Goal: Transaction & Acquisition: Obtain resource

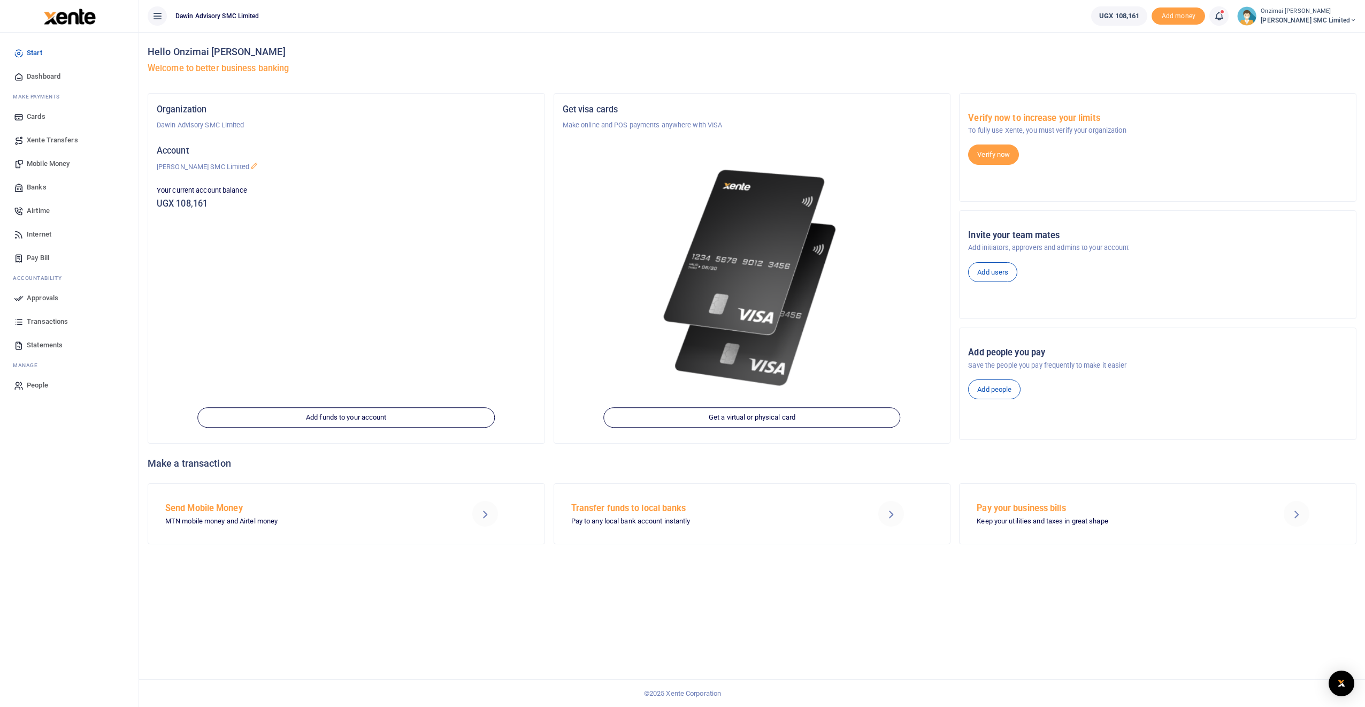
click at [43, 342] on span "Statements" at bounding box center [45, 345] width 36 height 11
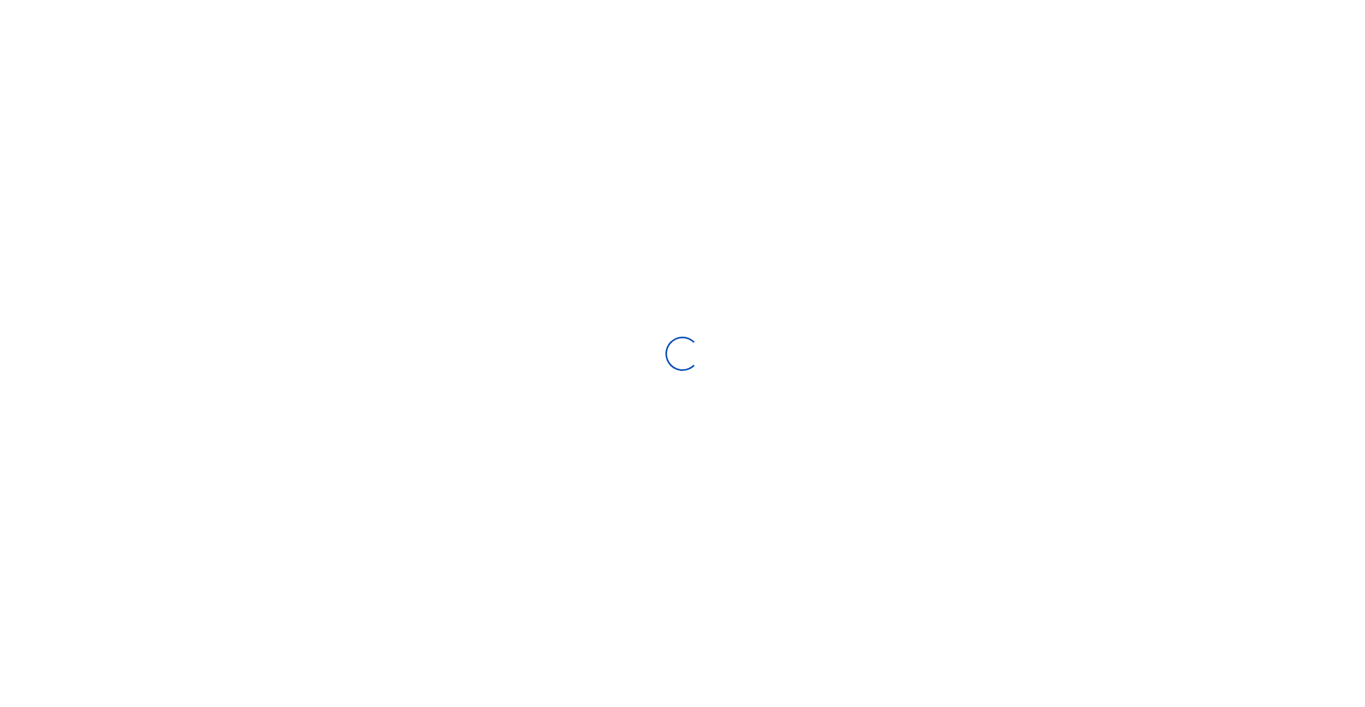
select select "ALL"
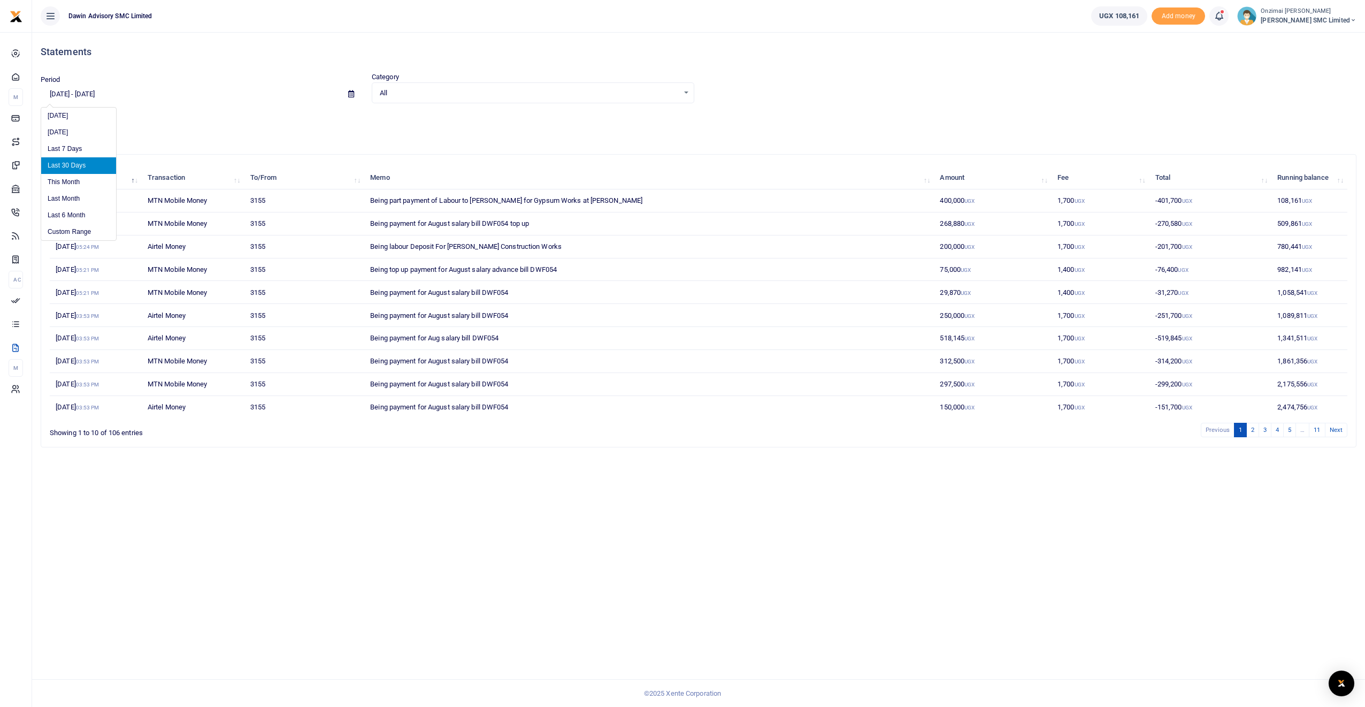
click at [119, 98] on input "08/08/2025 - 09/06/2025" at bounding box center [190, 94] width 299 height 18
click at [69, 228] on li "Custom Range" at bounding box center [78, 232] width 75 height 17
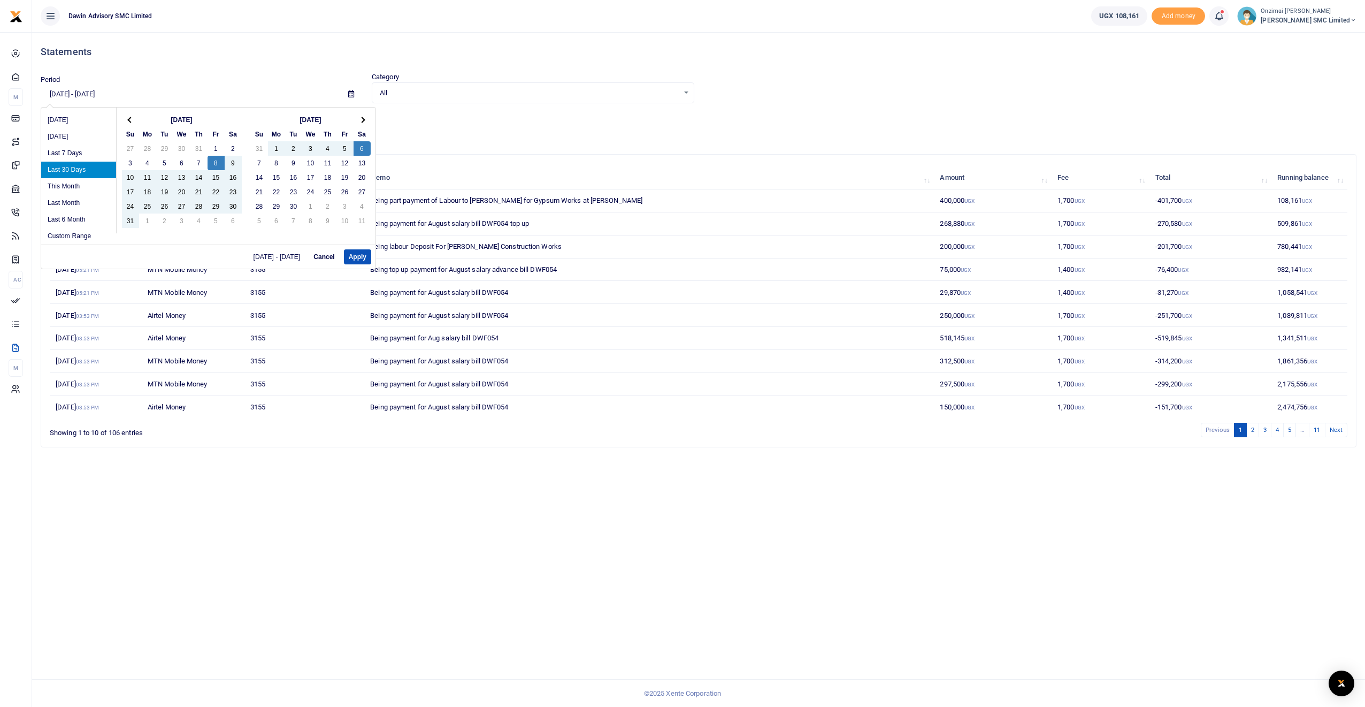
click at [180, 119] on th "Aug 2025" at bounding box center [182, 119] width 86 height 14
click at [134, 120] on th at bounding box center [130, 119] width 17 height 14
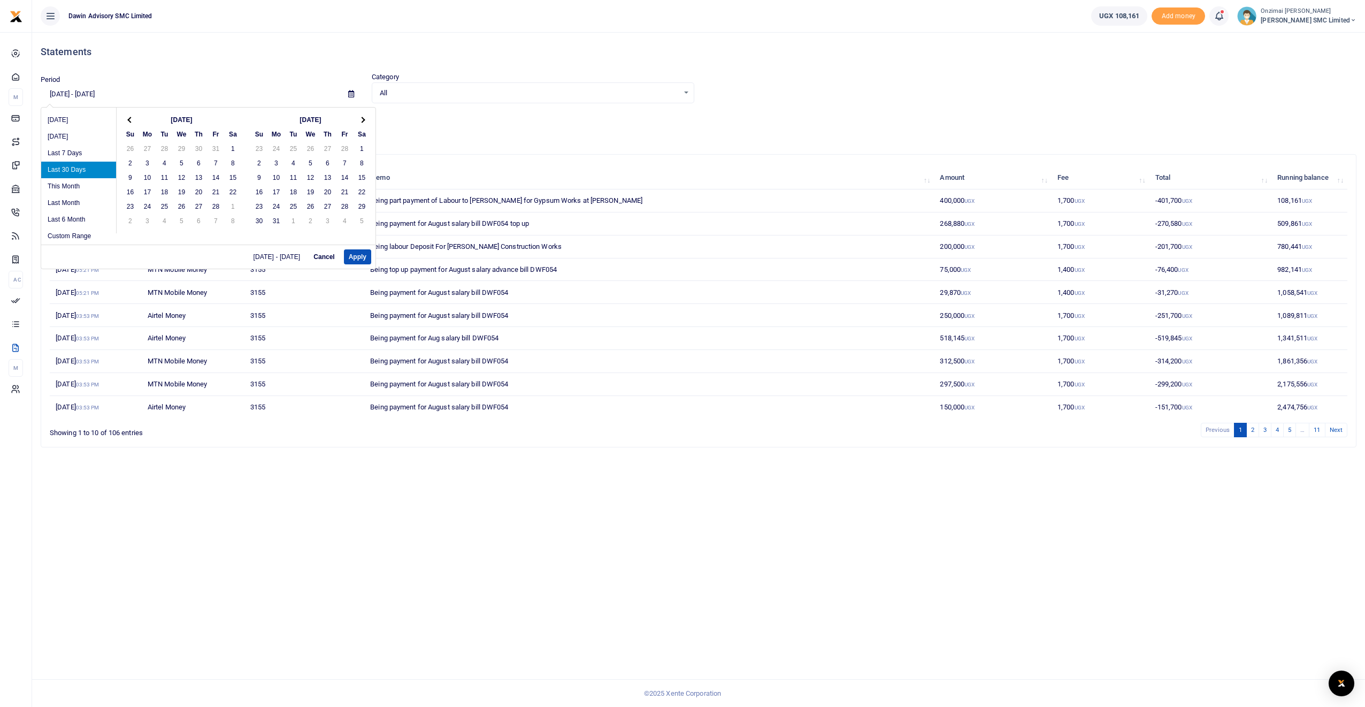
click at [134, 120] on th at bounding box center [130, 119] width 17 height 14
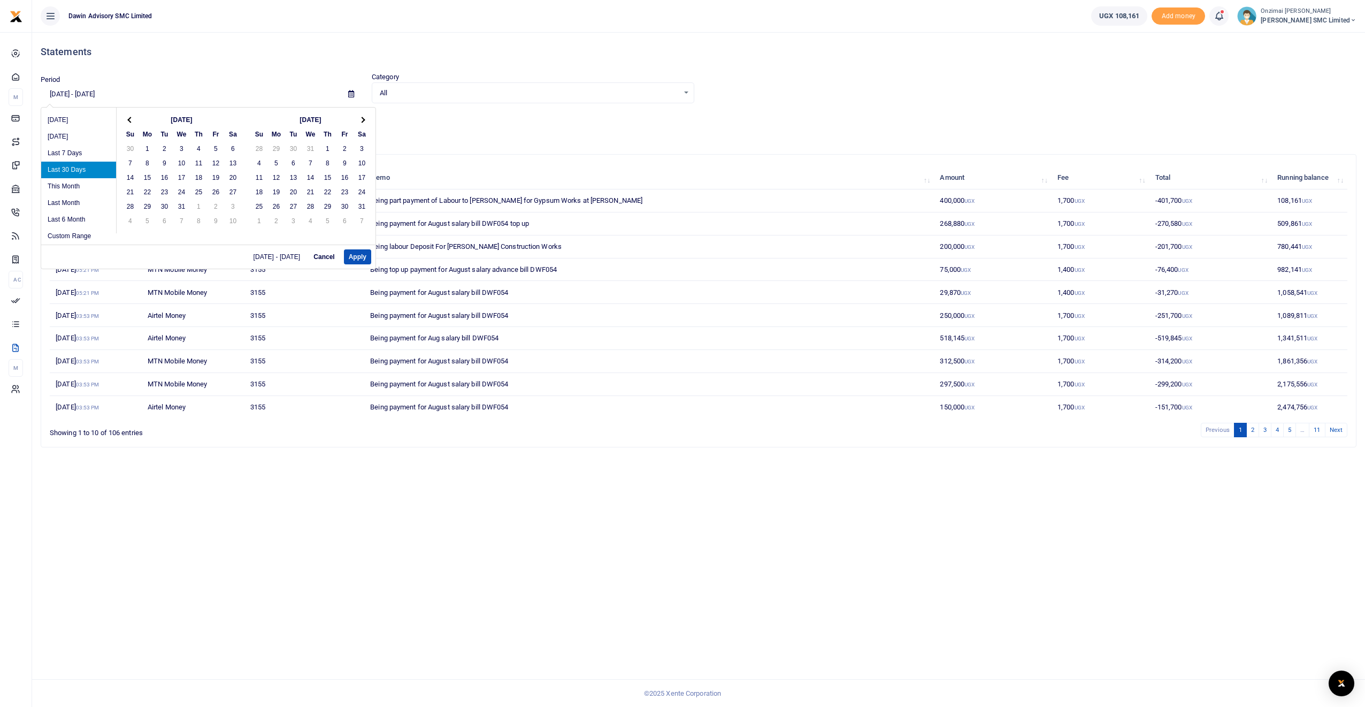
click at [134, 120] on th at bounding box center [130, 119] width 17 height 14
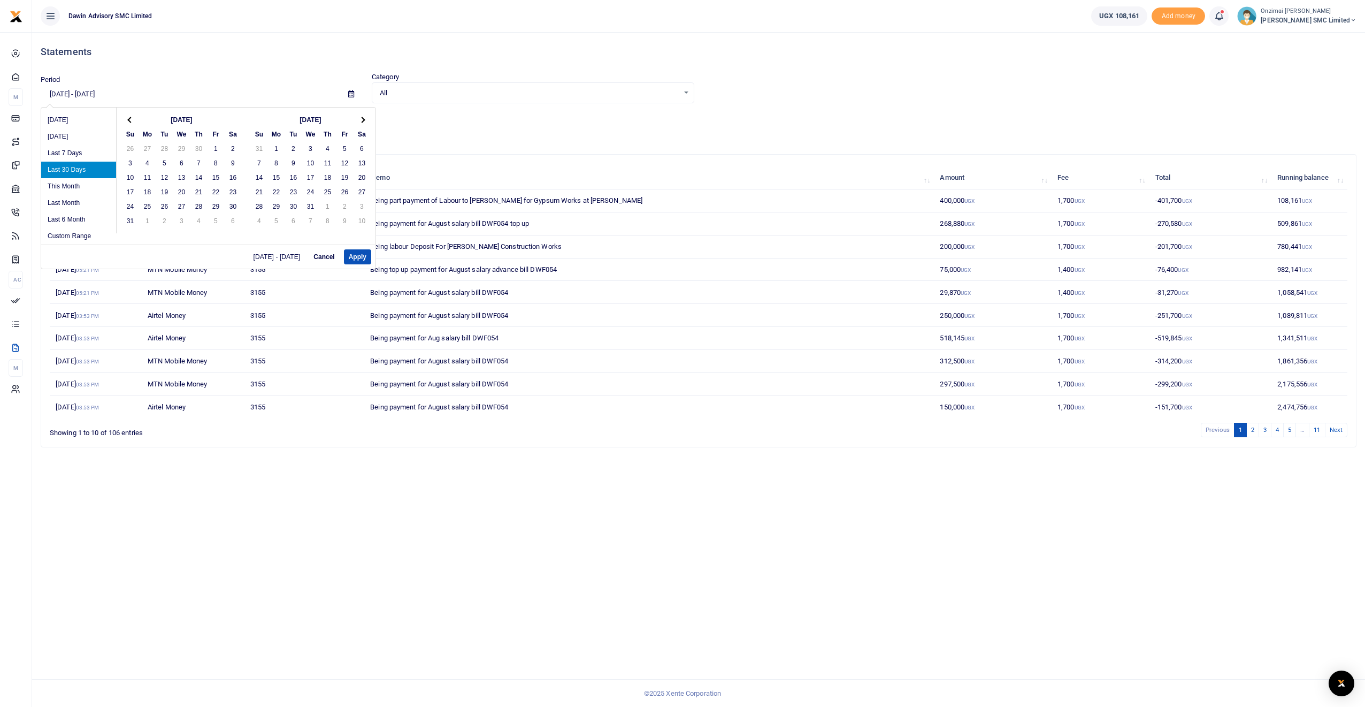
click at [134, 120] on th at bounding box center [130, 119] width 17 height 14
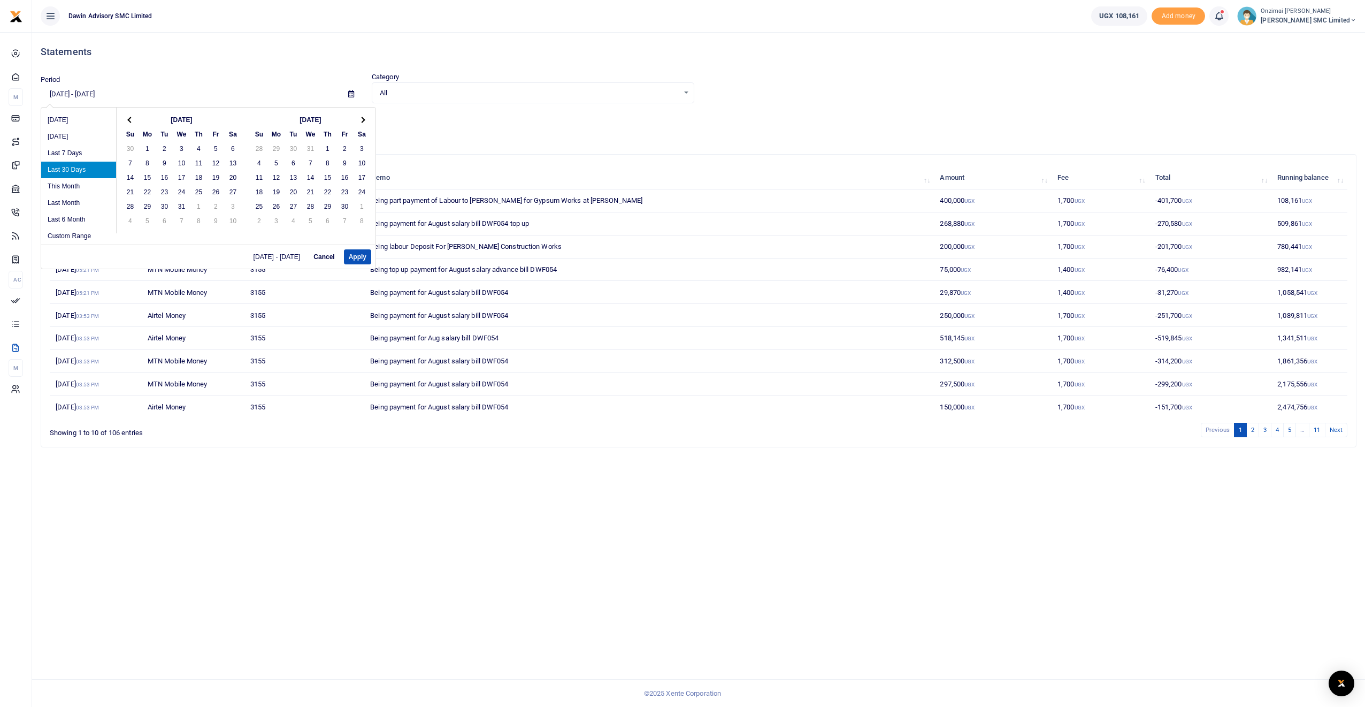
click at [134, 120] on th at bounding box center [130, 119] width 17 height 14
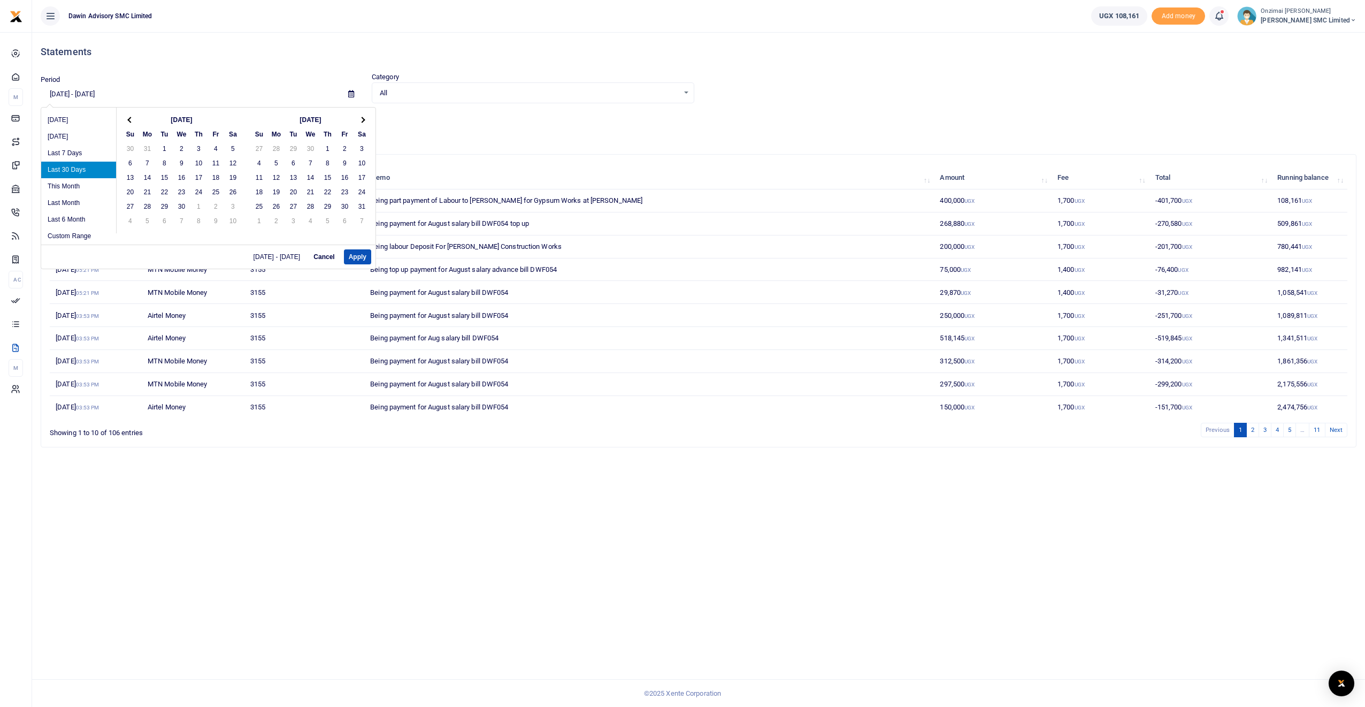
click at [134, 120] on th at bounding box center [130, 119] width 17 height 14
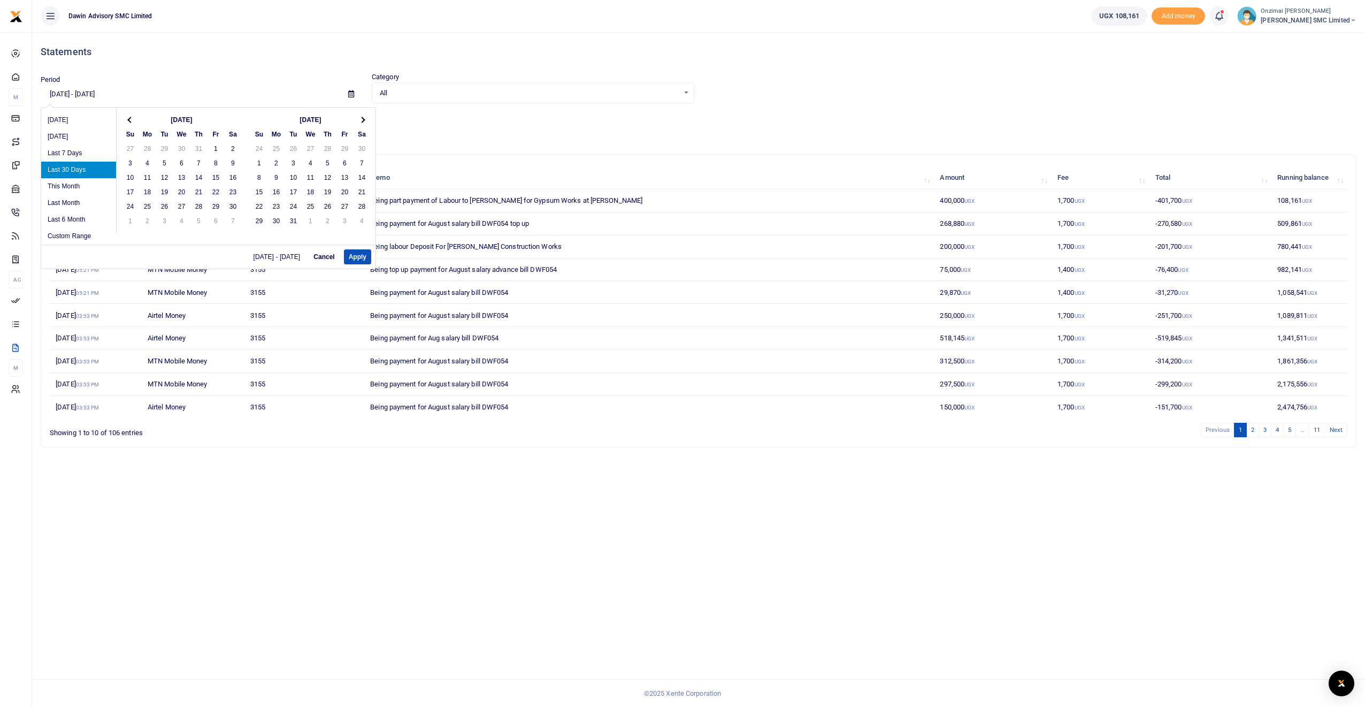
click at [134, 120] on th at bounding box center [130, 119] width 17 height 14
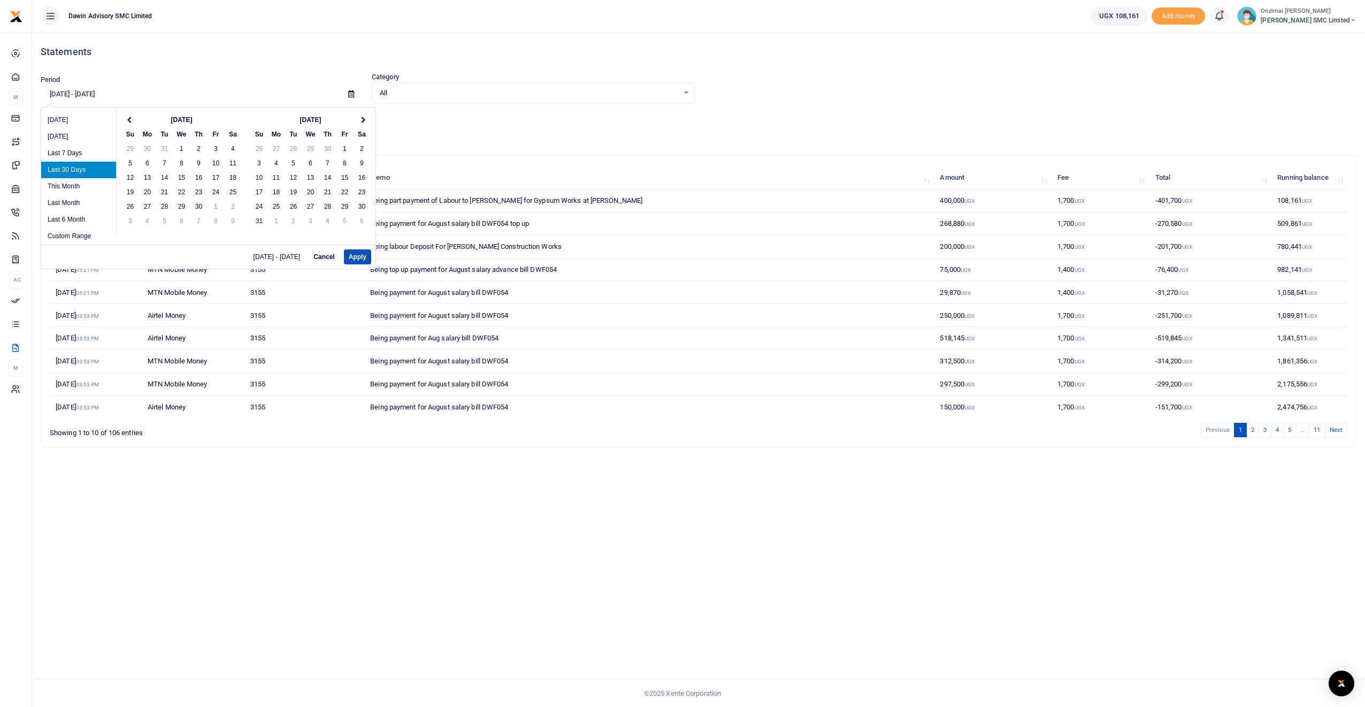
click at [134, 120] on th at bounding box center [130, 119] width 17 height 14
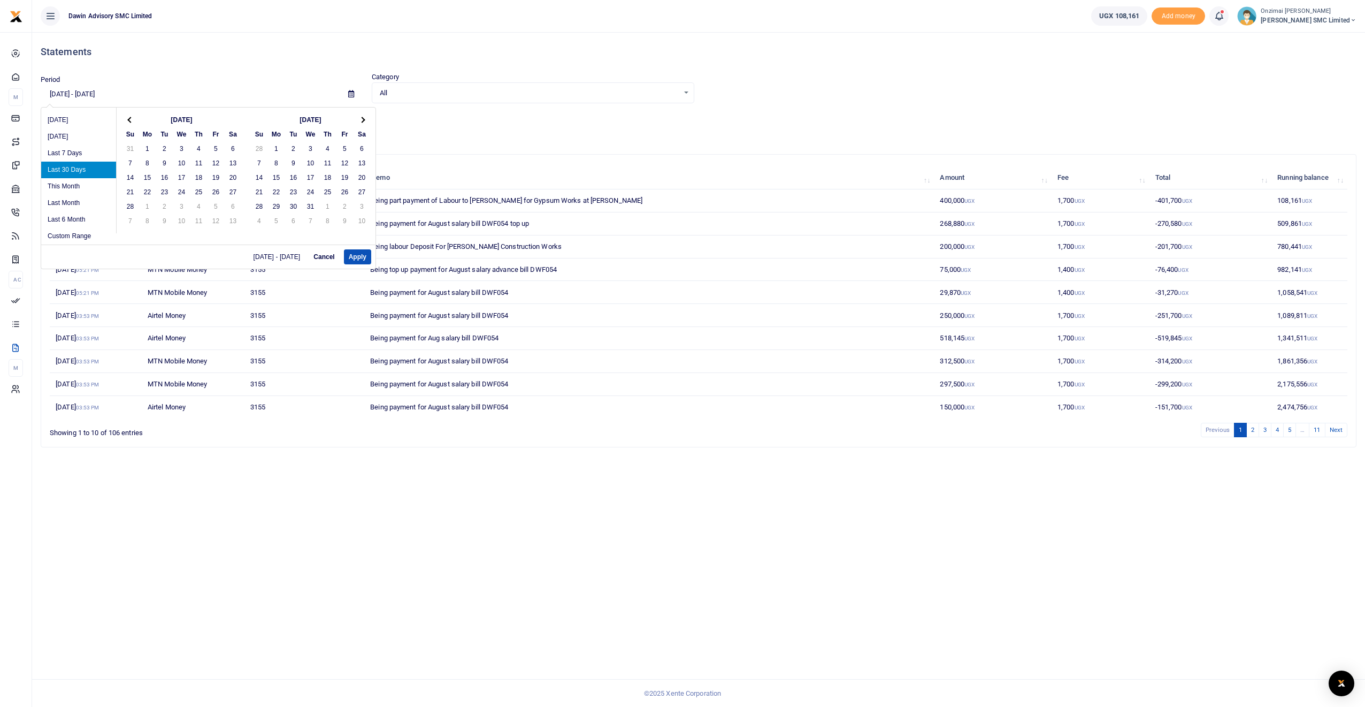
click at [134, 120] on th at bounding box center [130, 119] width 17 height 14
click at [360, 120] on span at bounding box center [362, 120] width 6 height 6
click at [127, 122] on th at bounding box center [130, 119] width 17 height 14
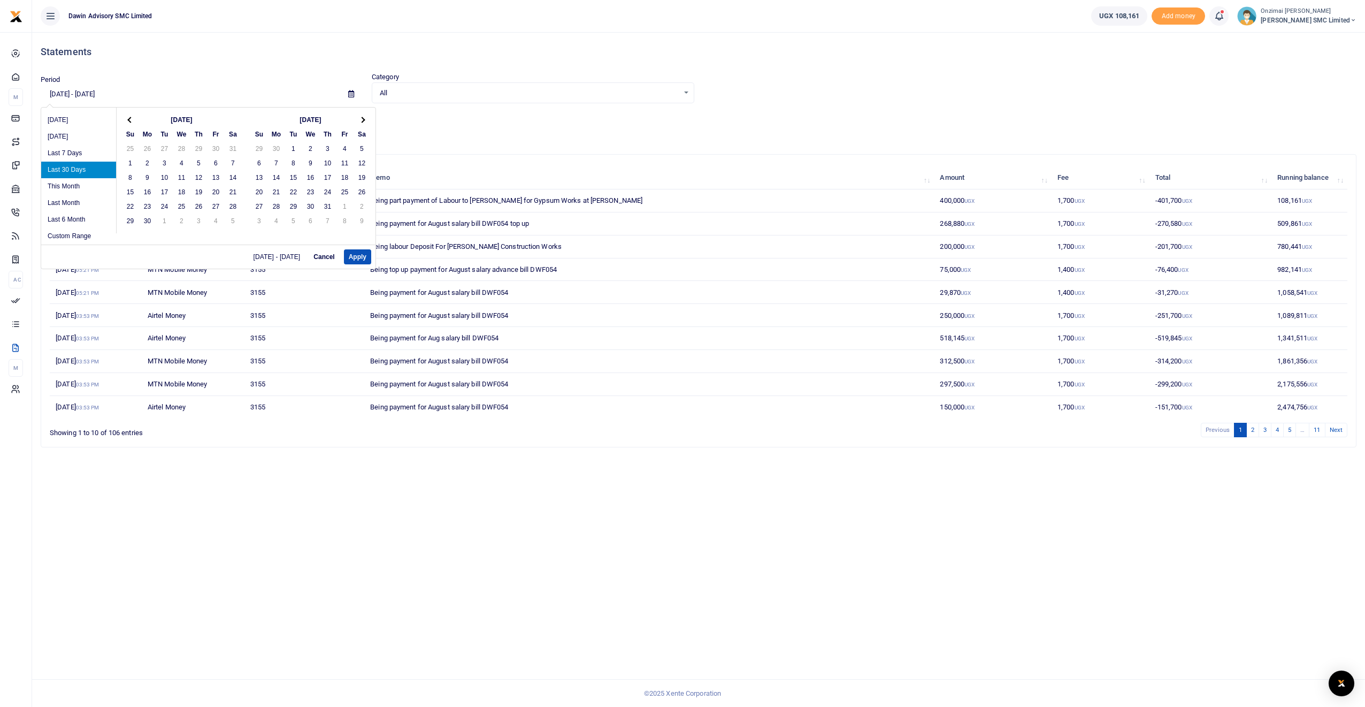
click at [127, 122] on th at bounding box center [130, 119] width 17 height 14
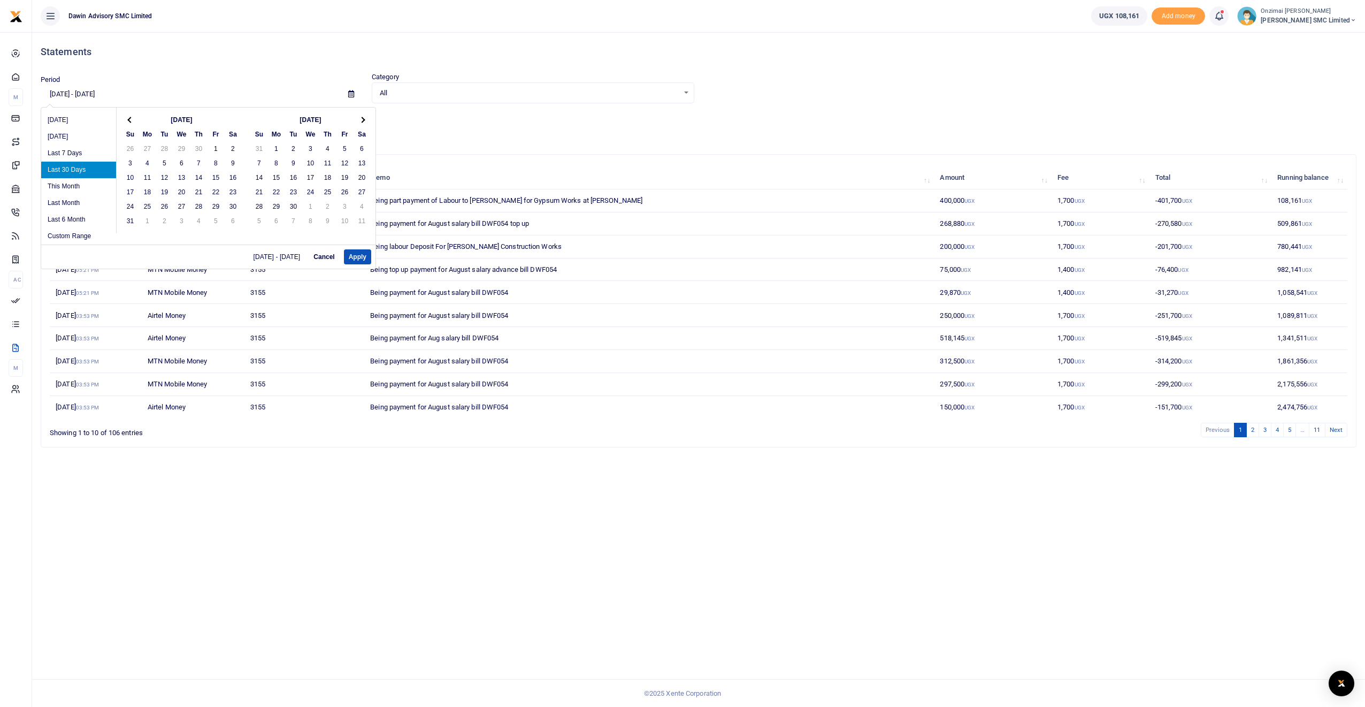
click at [127, 122] on th at bounding box center [130, 119] width 17 height 14
click at [359, 120] on span at bounding box center [362, 120] width 6 height 6
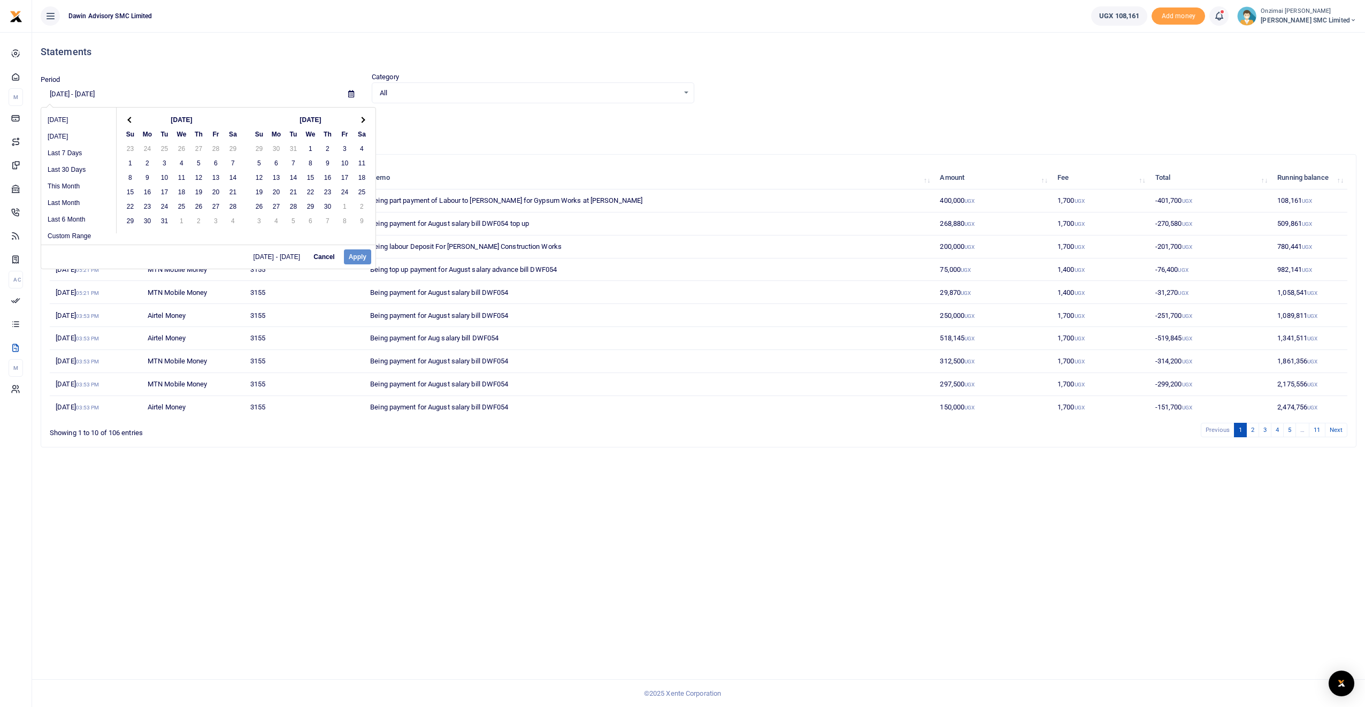
click at [359, 120] on span at bounding box center [362, 120] width 6 height 6
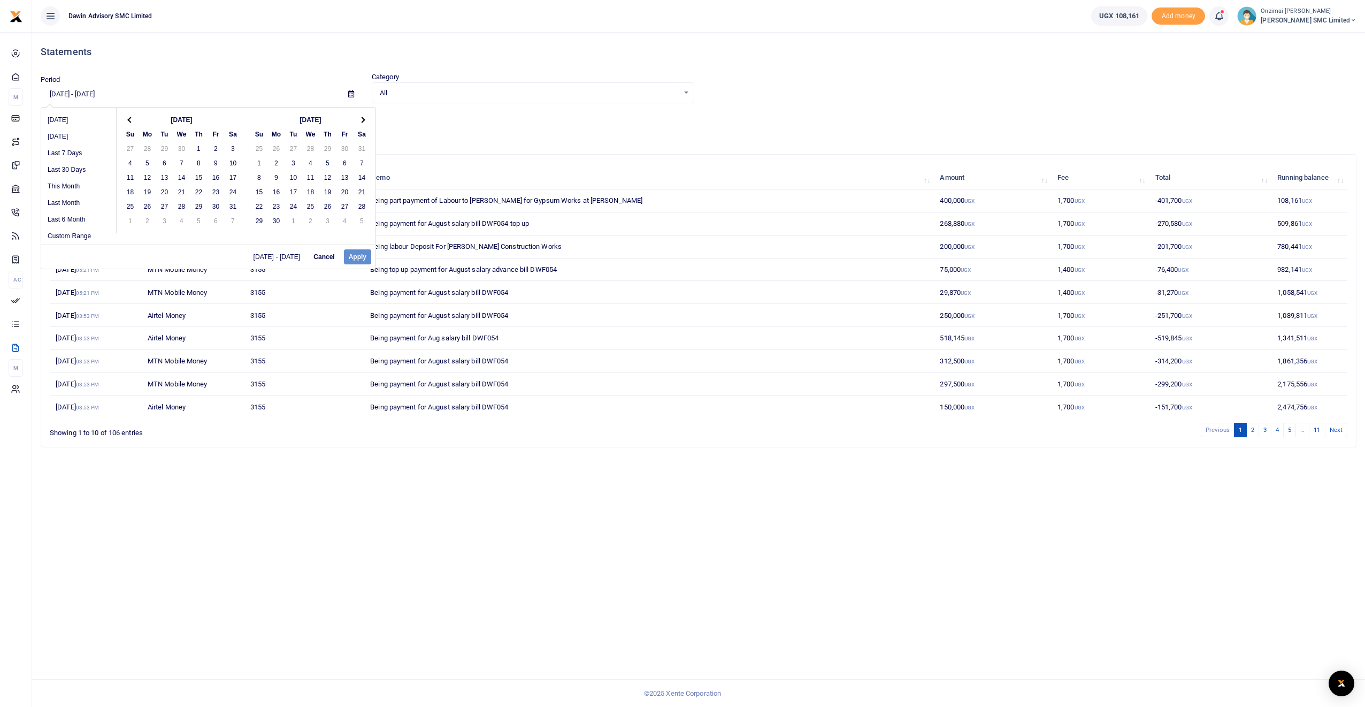
click at [359, 120] on span at bounding box center [362, 120] width 6 height 6
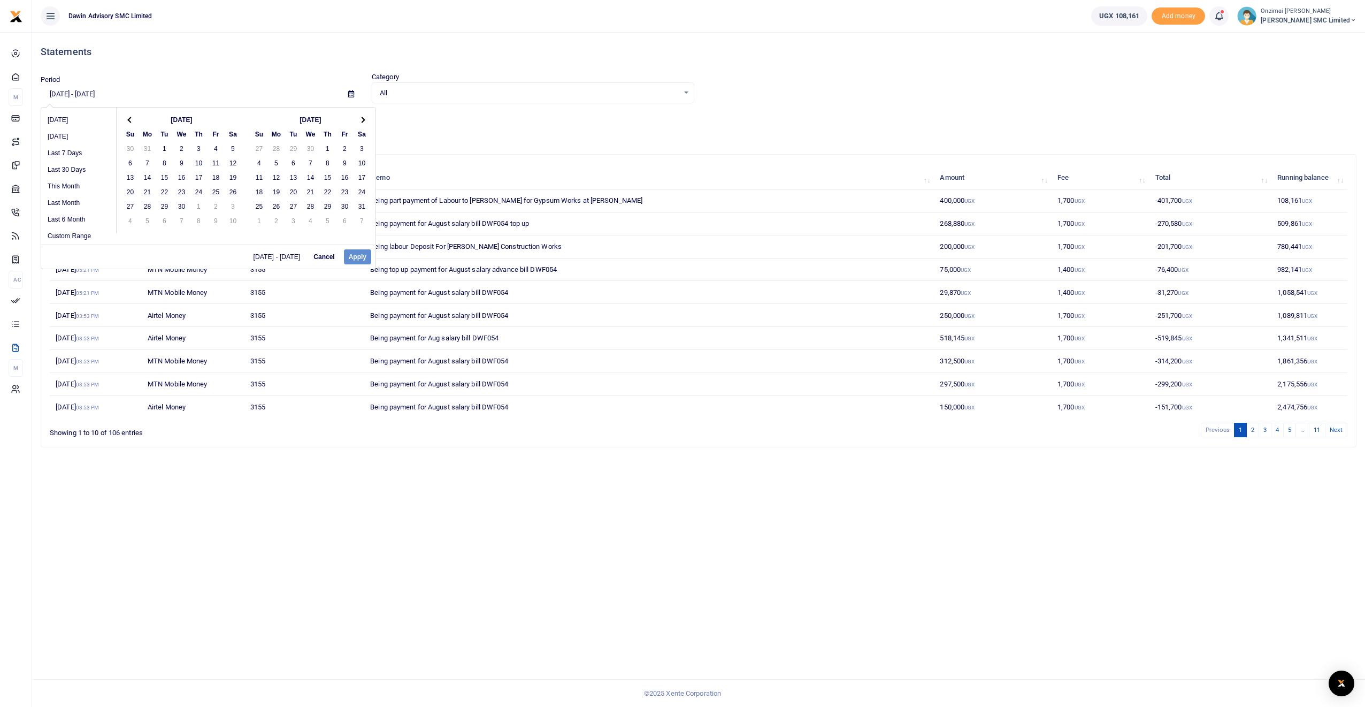
click at [359, 120] on span at bounding box center [362, 120] width 6 height 6
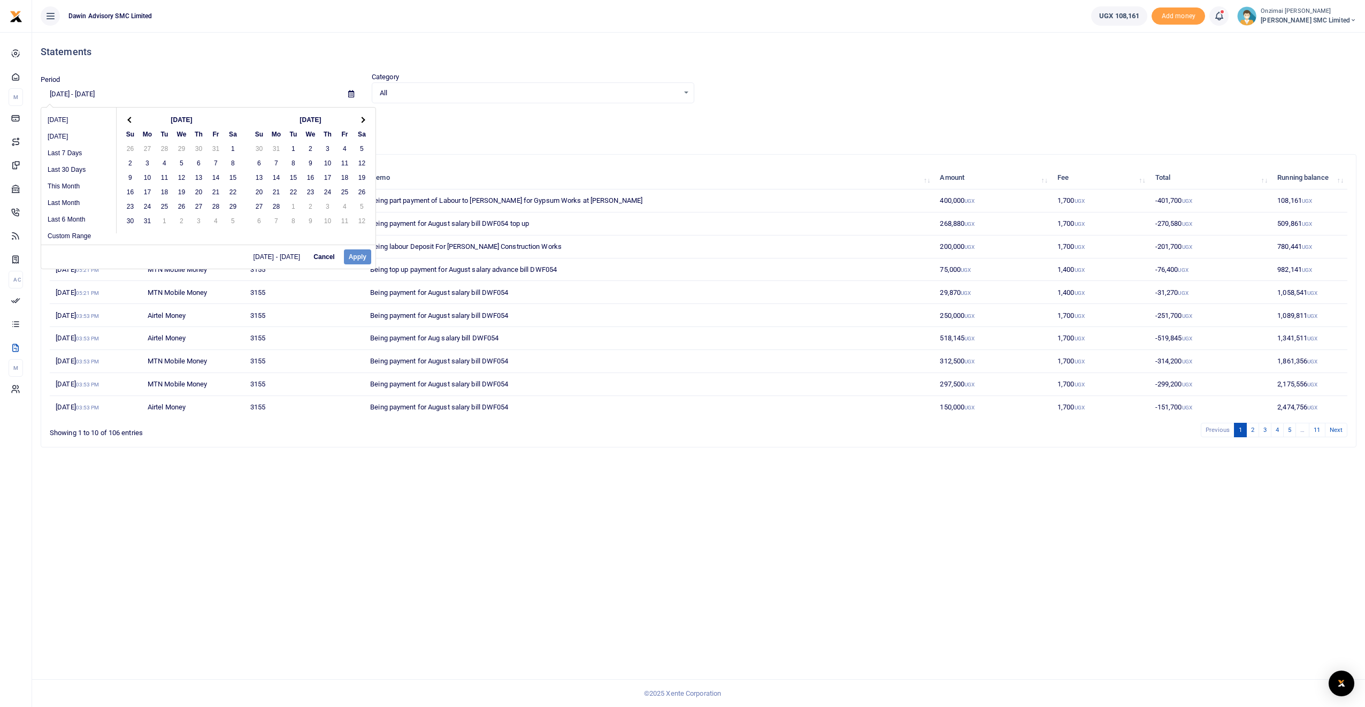
click at [359, 120] on span at bounding box center [362, 120] width 6 height 6
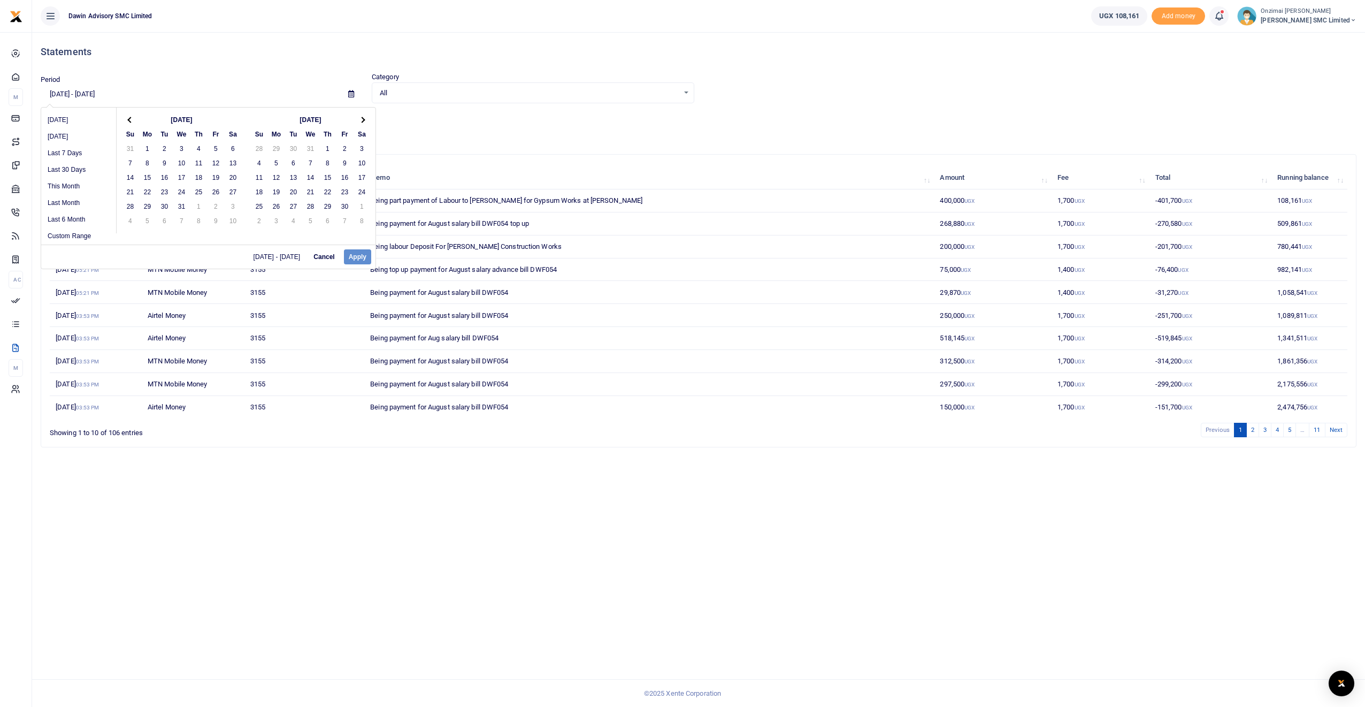
click at [359, 120] on span at bounding box center [362, 120] width 6 height 6
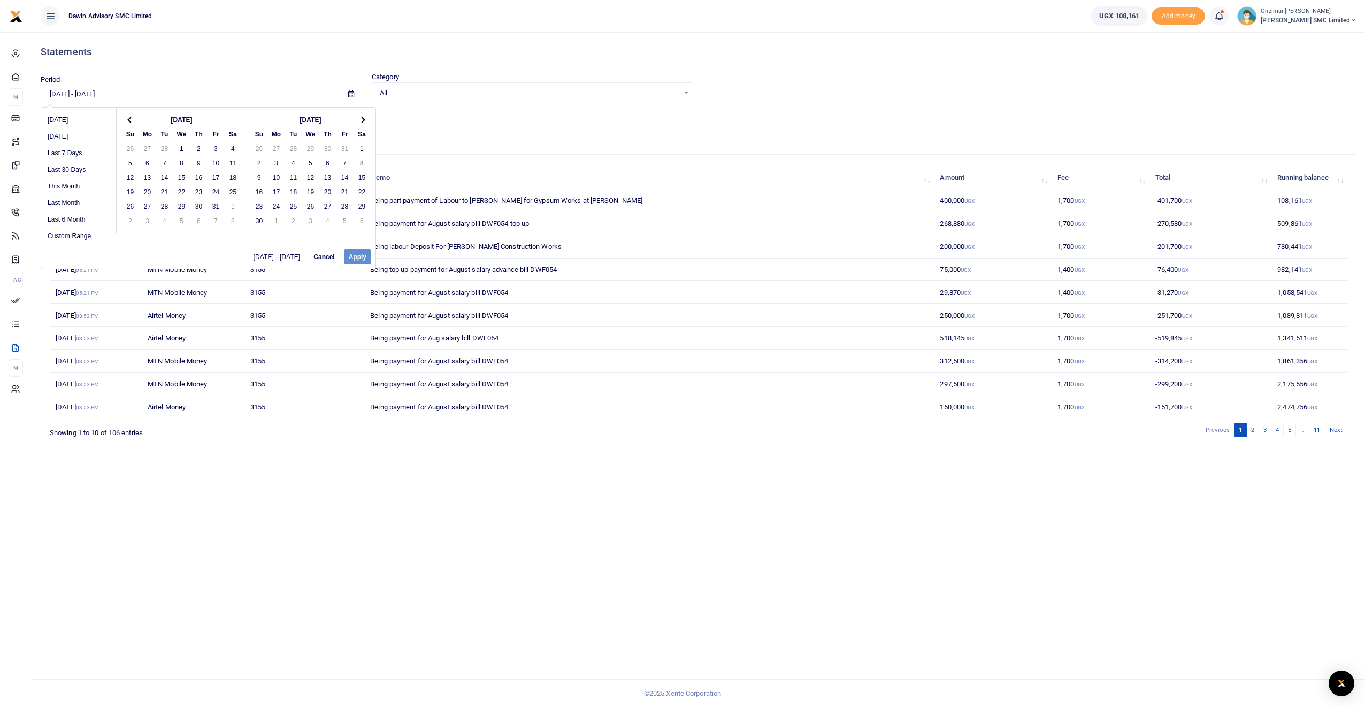
click at [359, 120] on span at bounding box center [362, 120] width 6 height 6
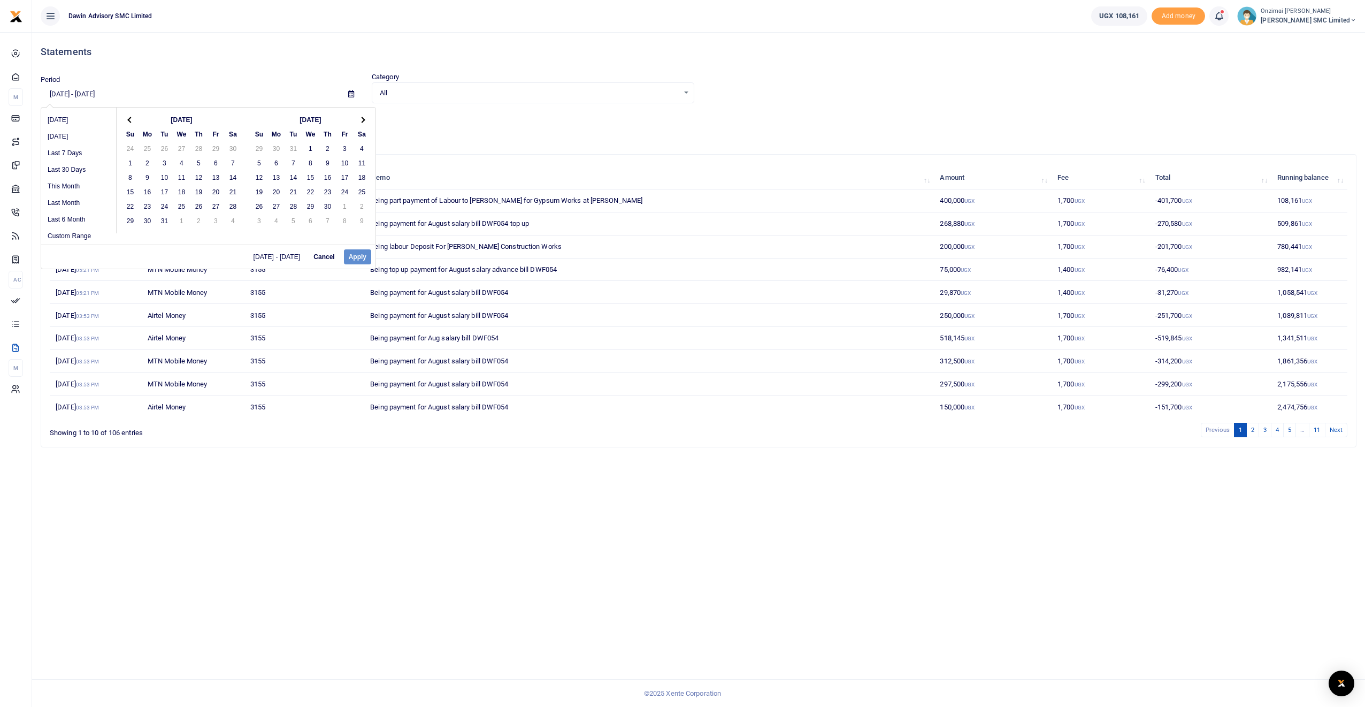
click at [359, 120] on span at bounding box center [362, 120] width 6 height 6
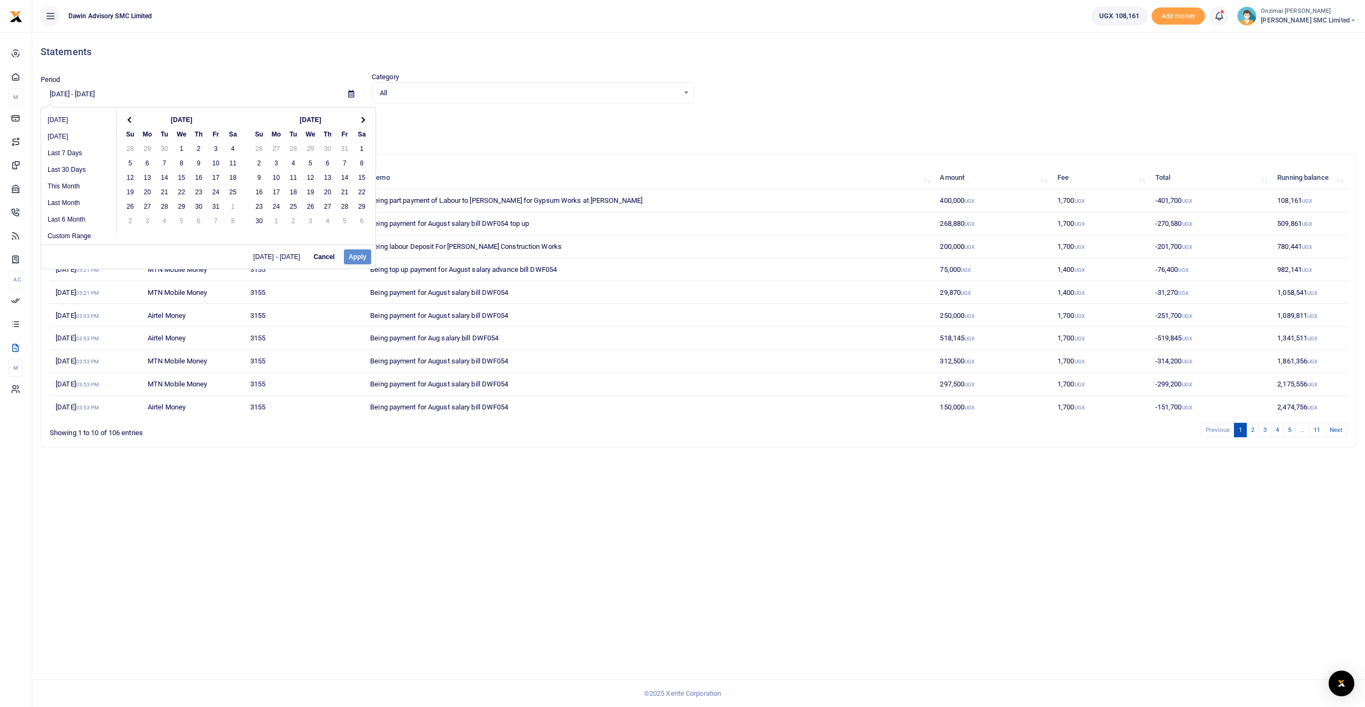
click at [359, 120] on span at bounding box center [362, 120] width 6 height 6
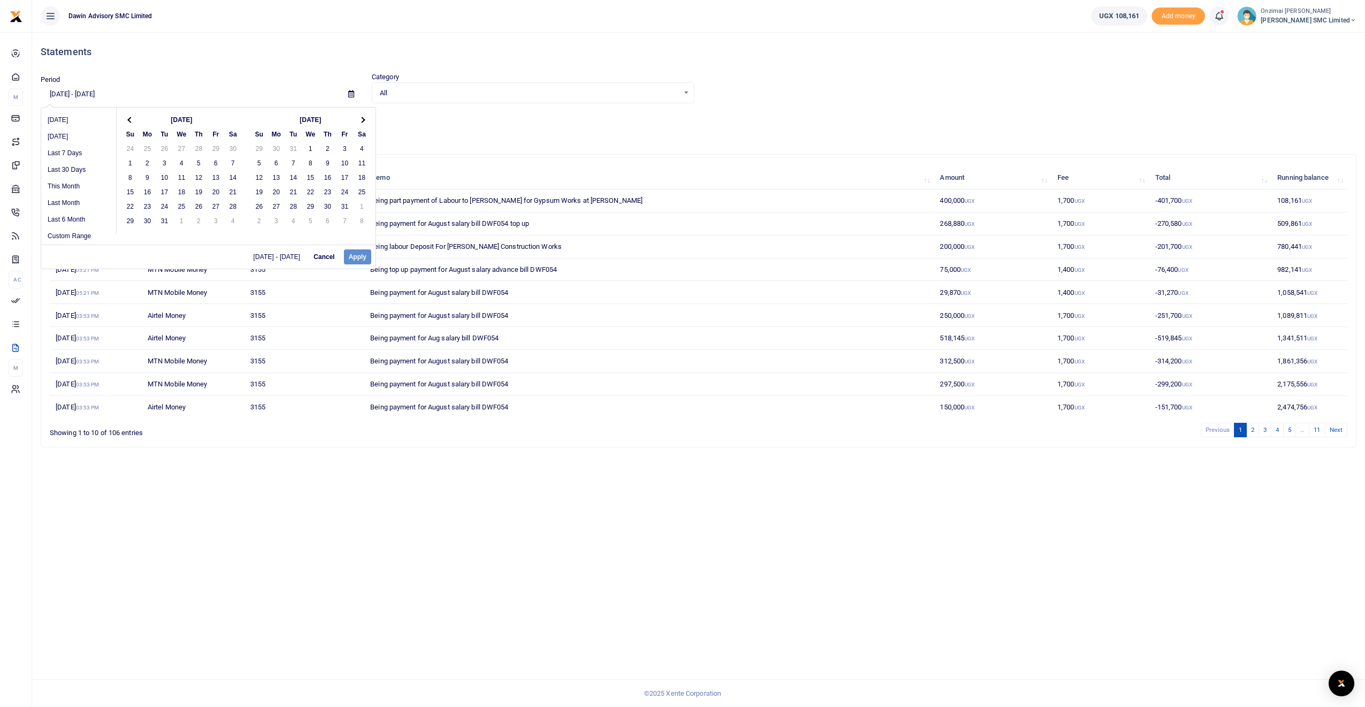
click at [359, 120] on span at bounding box center [362, 120] width 6 height 6
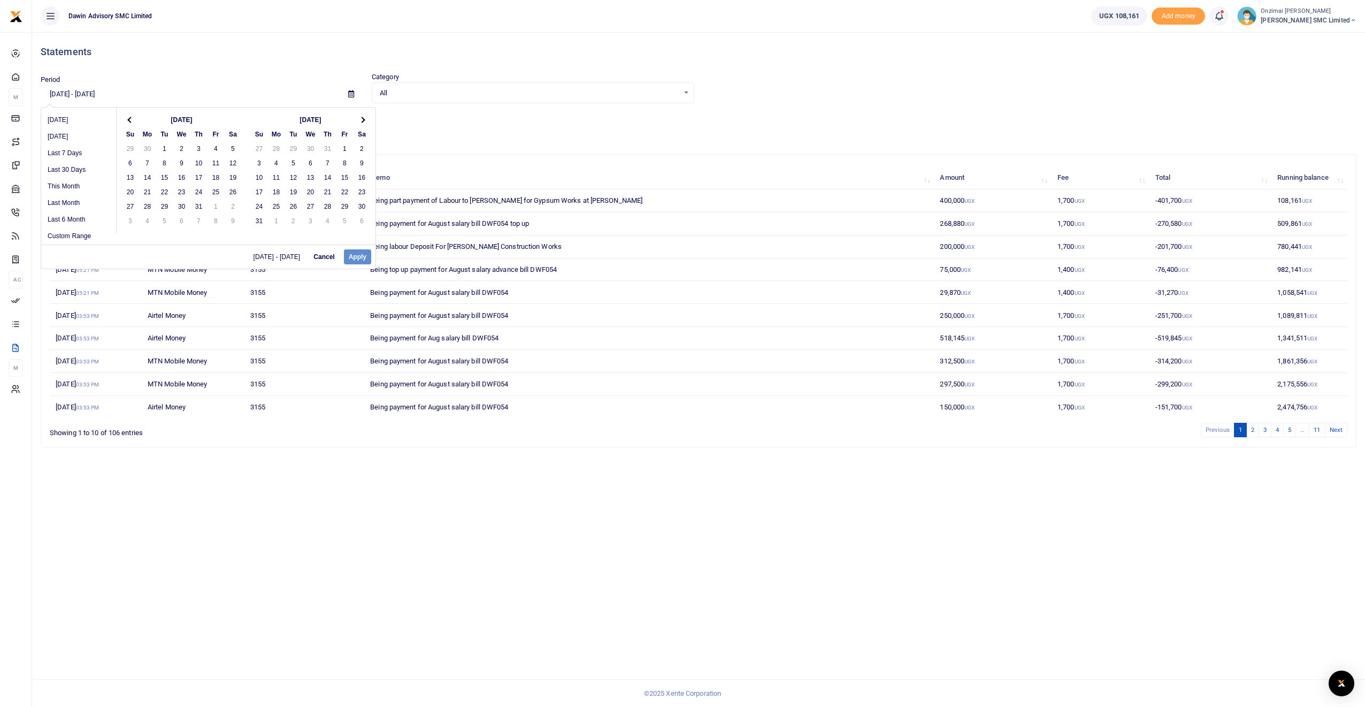
click at [359, 120] on span at bounding box center [362, 120] width 6 height 6
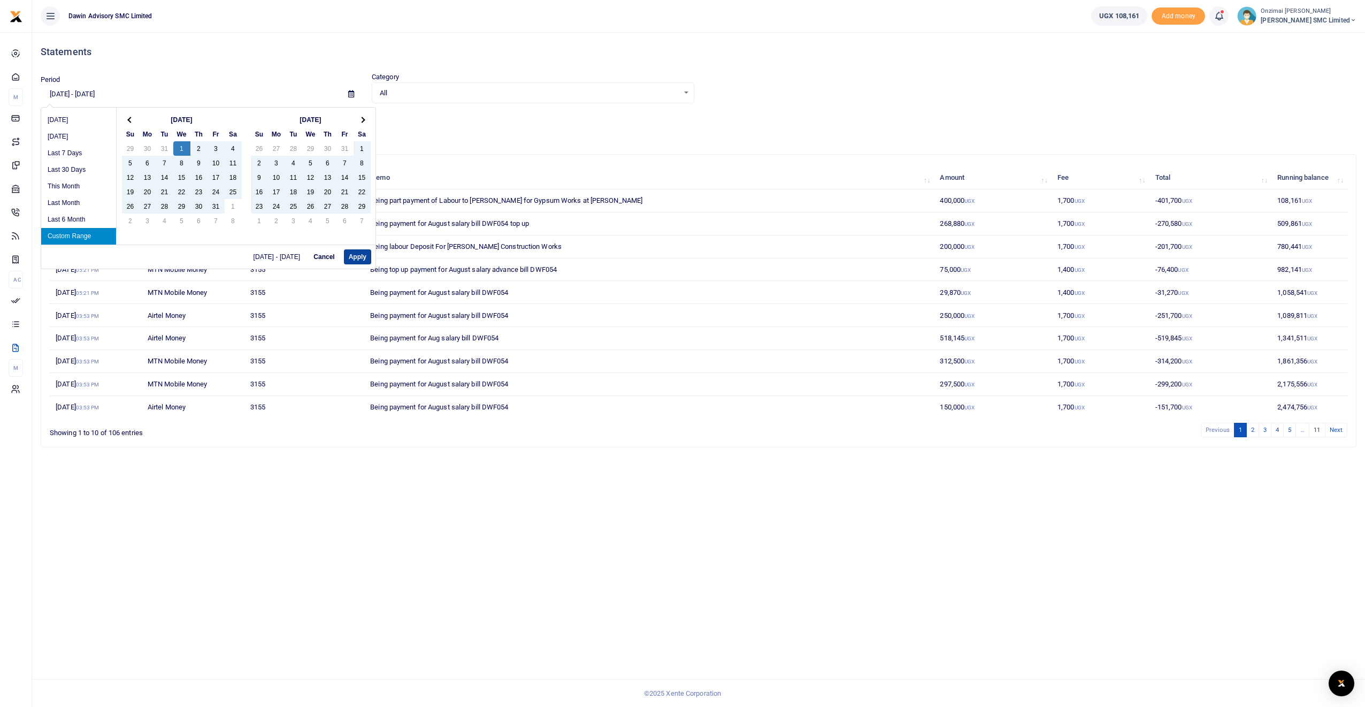
click at [352, 258] on button "Apply" at bounding box center [357, 256] width 27 height 15
type input "01/01/2020 - 09/06/2025"
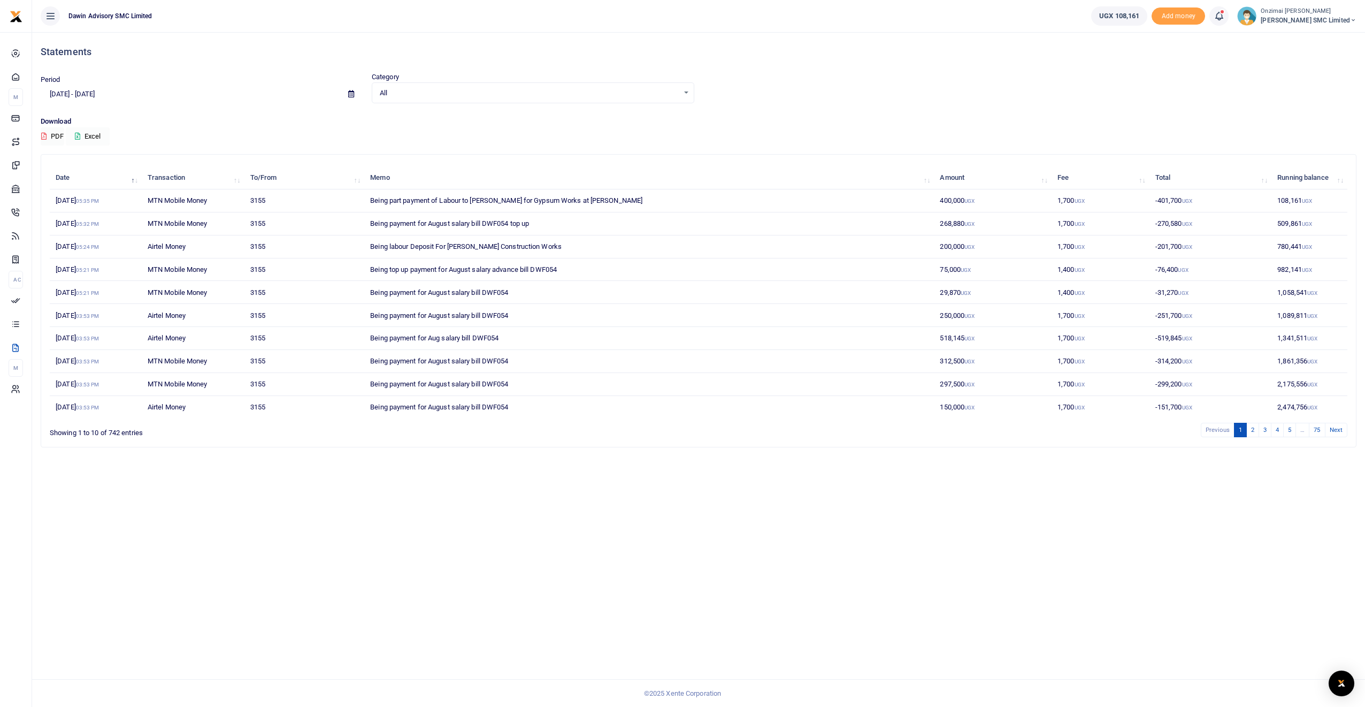
click at [90, 136] on button "Excel" at bounding box center [88, 136] width 44 height 18
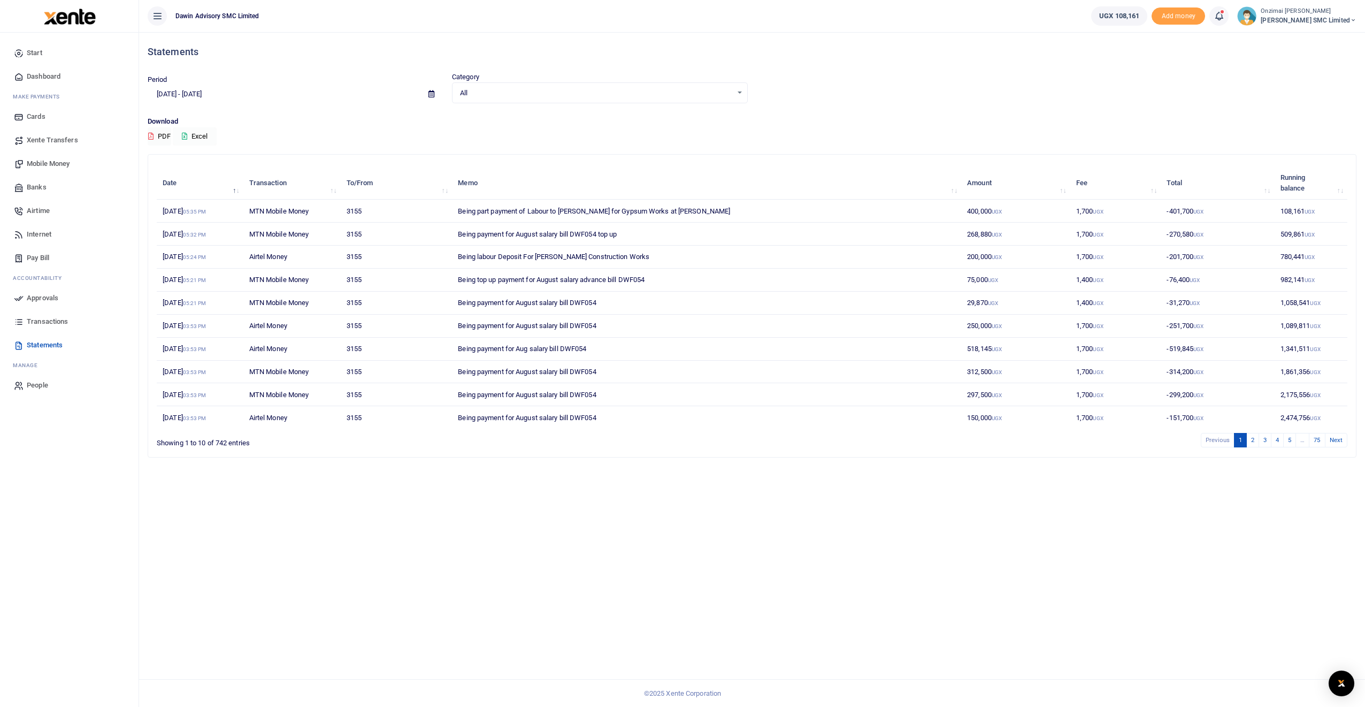
click at [199, 136] on button "Excel" at bounding box center [195, 136] width 44 height 18
click at [162, 133] on button "PDF" at bounding box center [160, 136] width 24 height 18
click at [194, 136] on button "Excel" at bounding box center [195, 136] width 44 height 18
click at [500, 82] on div "All Select an option... All Credit Debit" at bounding box center [600, 92] width 296 height 21
click at [502, 88] on span "All" at bounding box center [596, 93] width 272 height 11
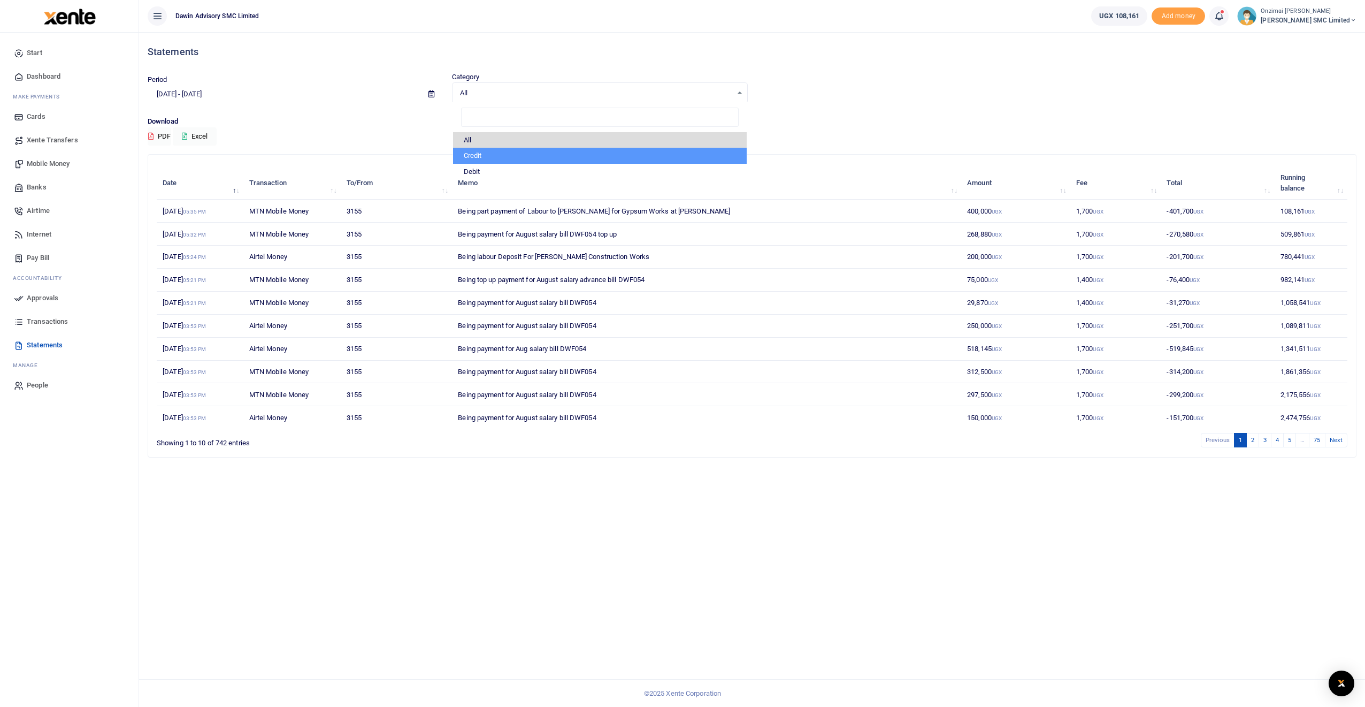
click at [491, 149] on li "Credit" at bounding box center [600, 156] width 294 height 16
select select "credit"
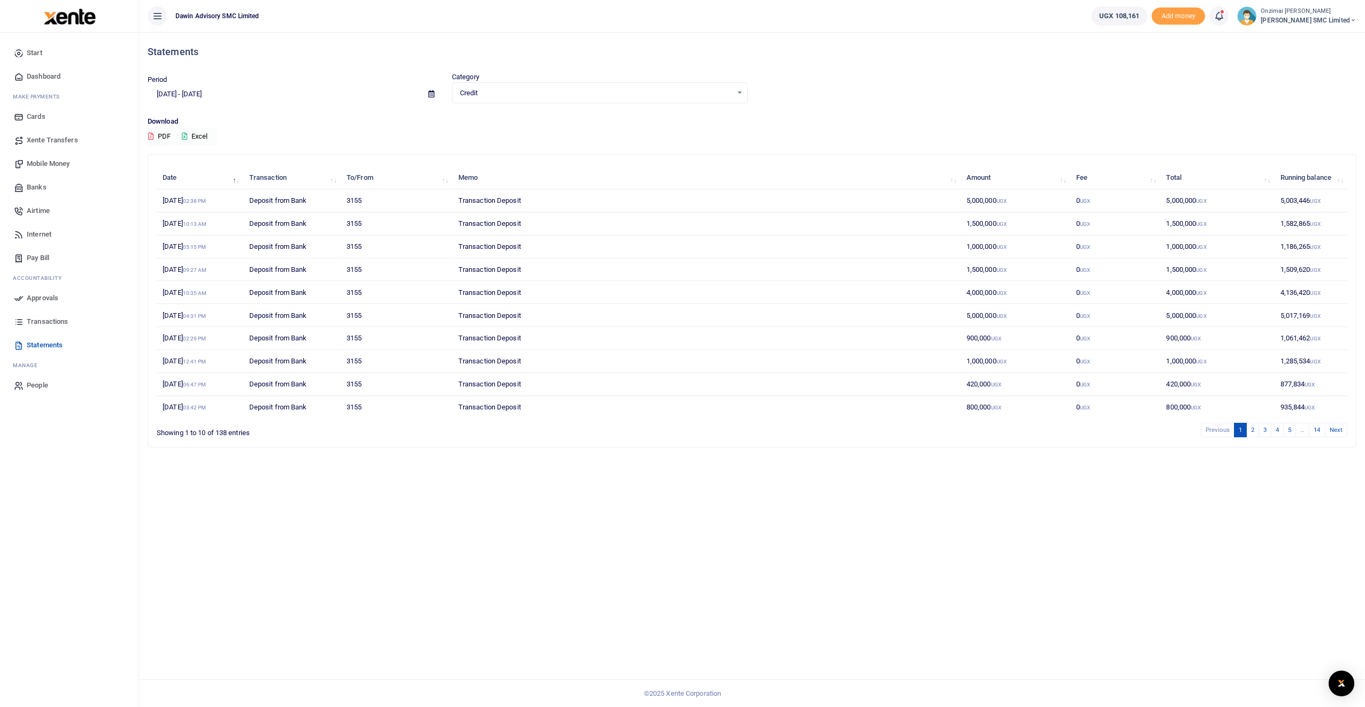
click at [195, 136] on button "Excel" at bounding box center [195, 136] width 44 height 18
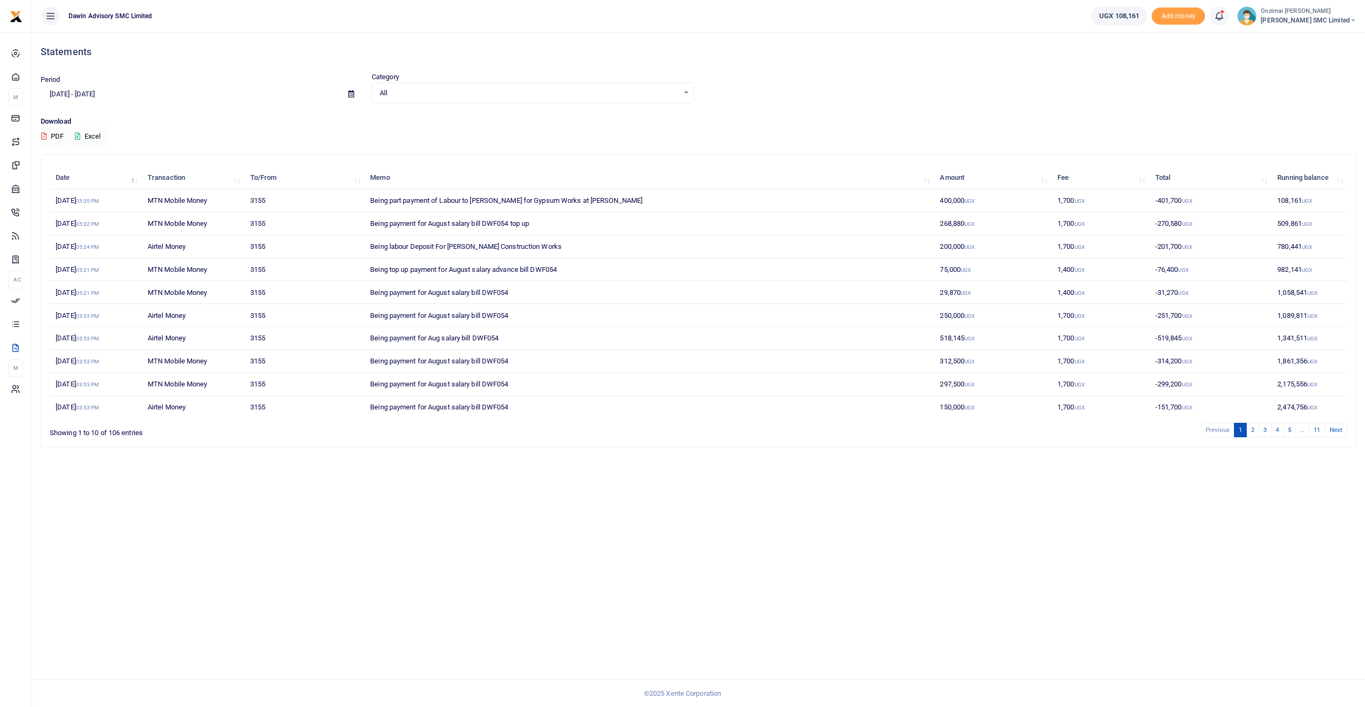
click at [77, 134] on icon at bounding box center [77, 136] width 5 height 7
click at [352, 95] on icon at bounding box center [351, 93] width 6 height 7
click at [91, 227] on li "Custom Range" at bounding box center [78, 232] width 75 height 17
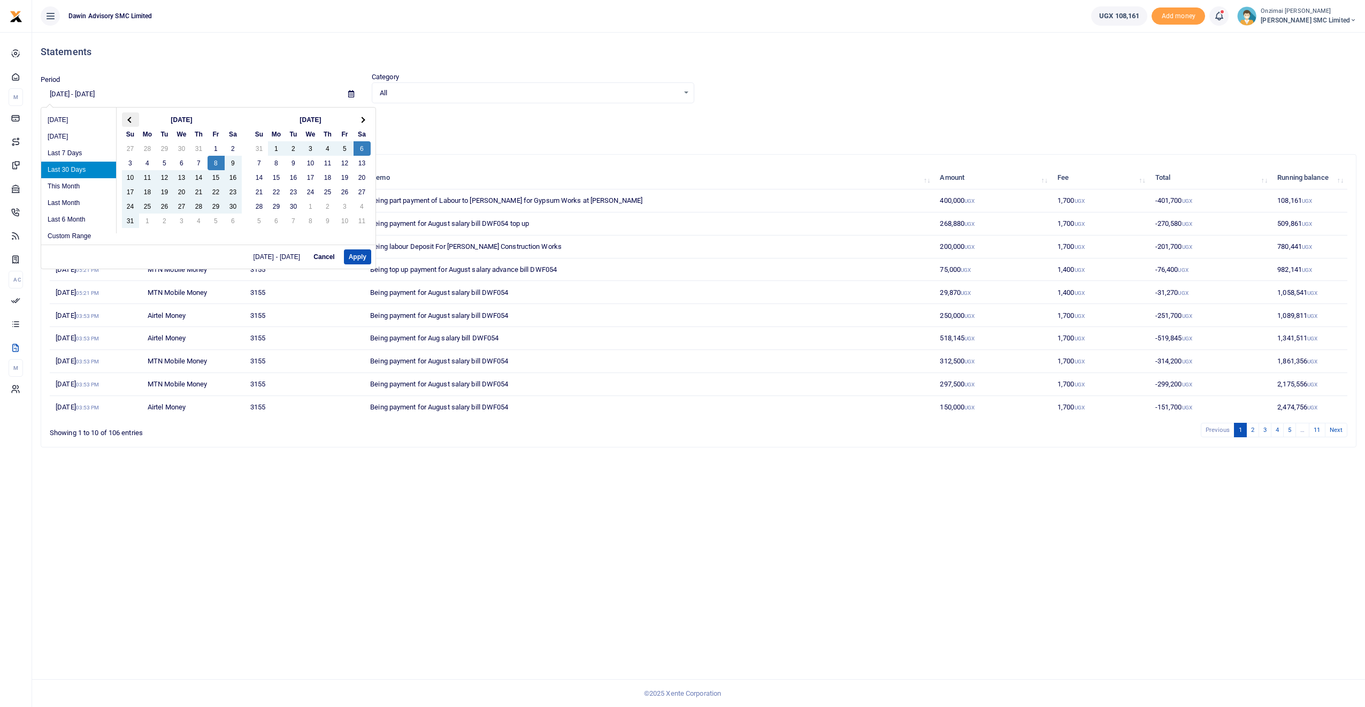
click at [126, 117] on th at bounding box center [130, 119] width 17 height 14
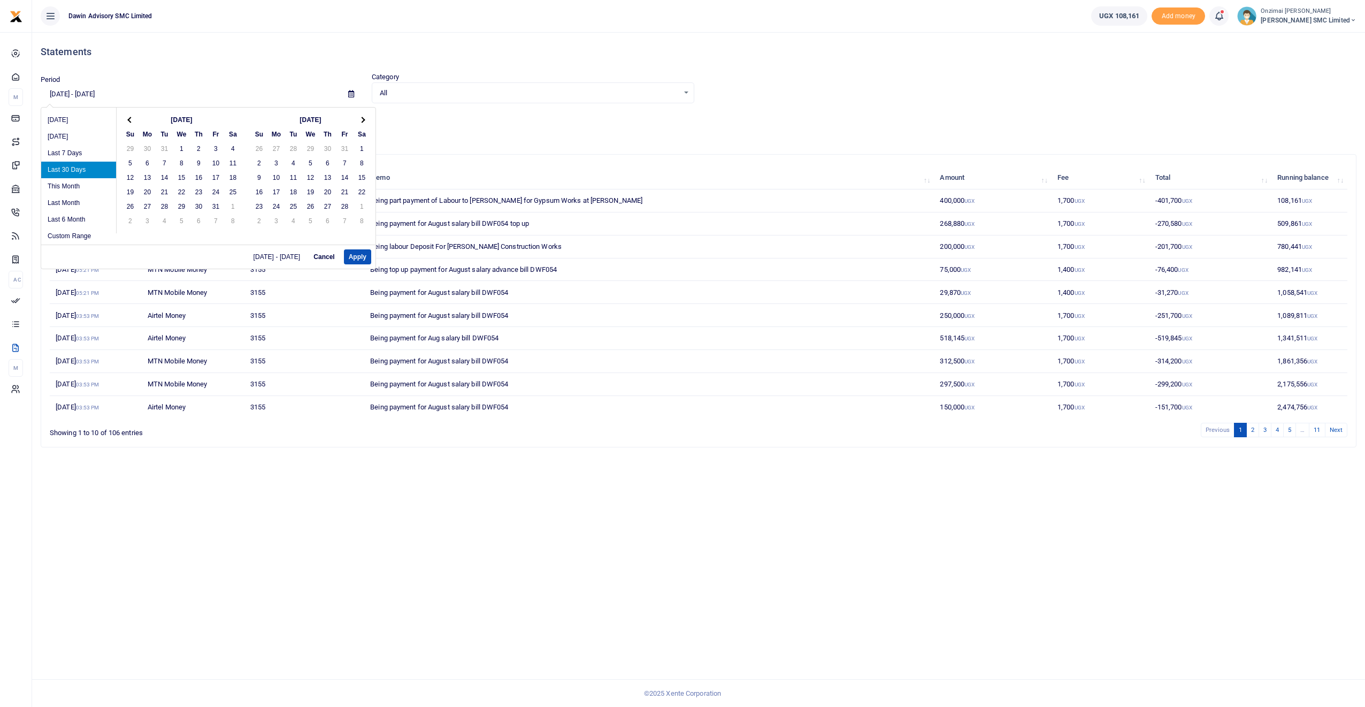
click at [126, 117] on th at bounding box center [130, 119] width 17 height 14
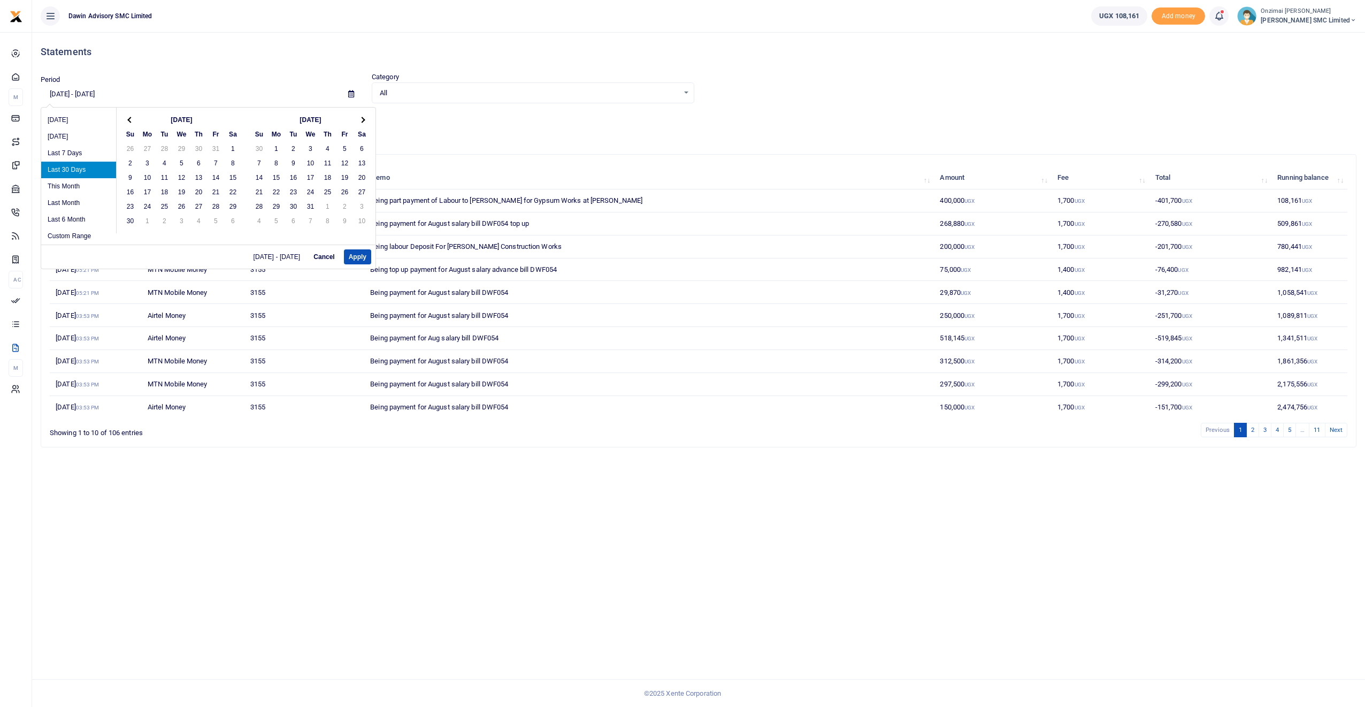
click at [126, 117] on th at bounding box center [130, 119] width 17 height 14
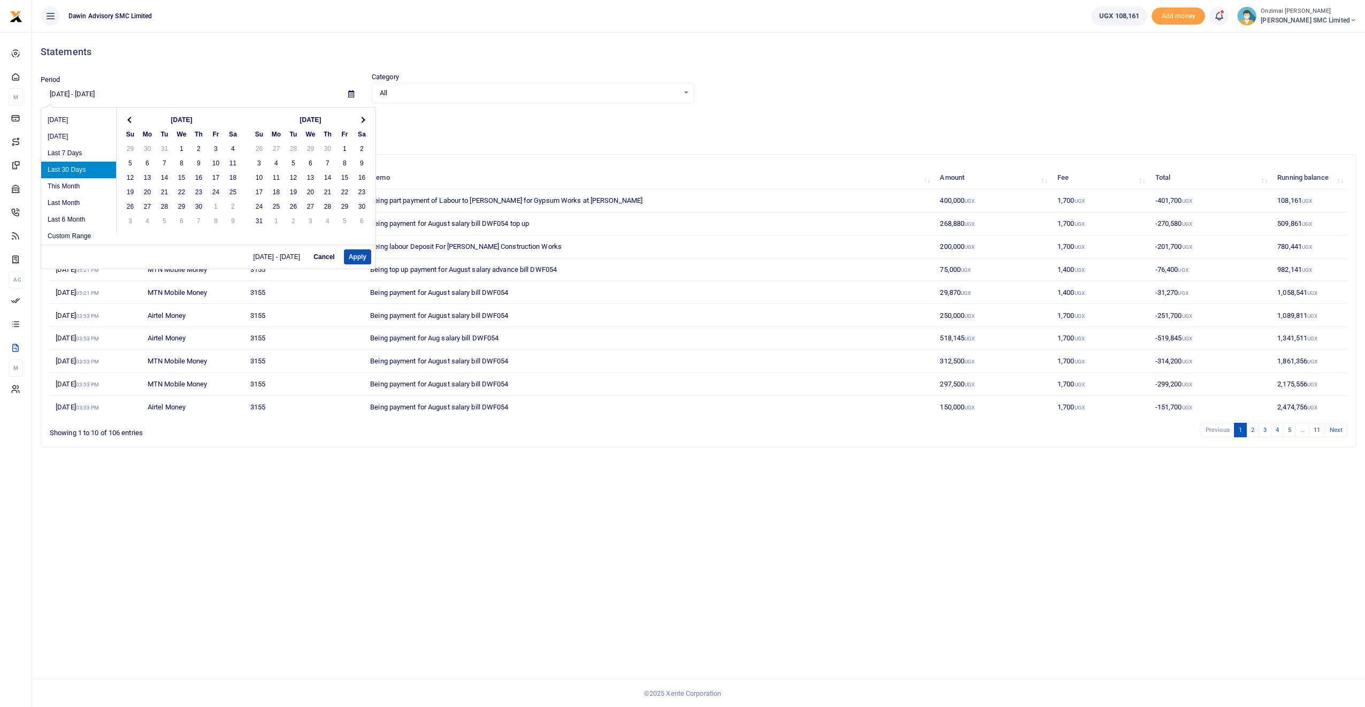
click at [126, 117] on th at bounding box center [130, 119] width 17 height 14
click at [363, 119] on span at bounding box center [362, 120] width 6 height 6
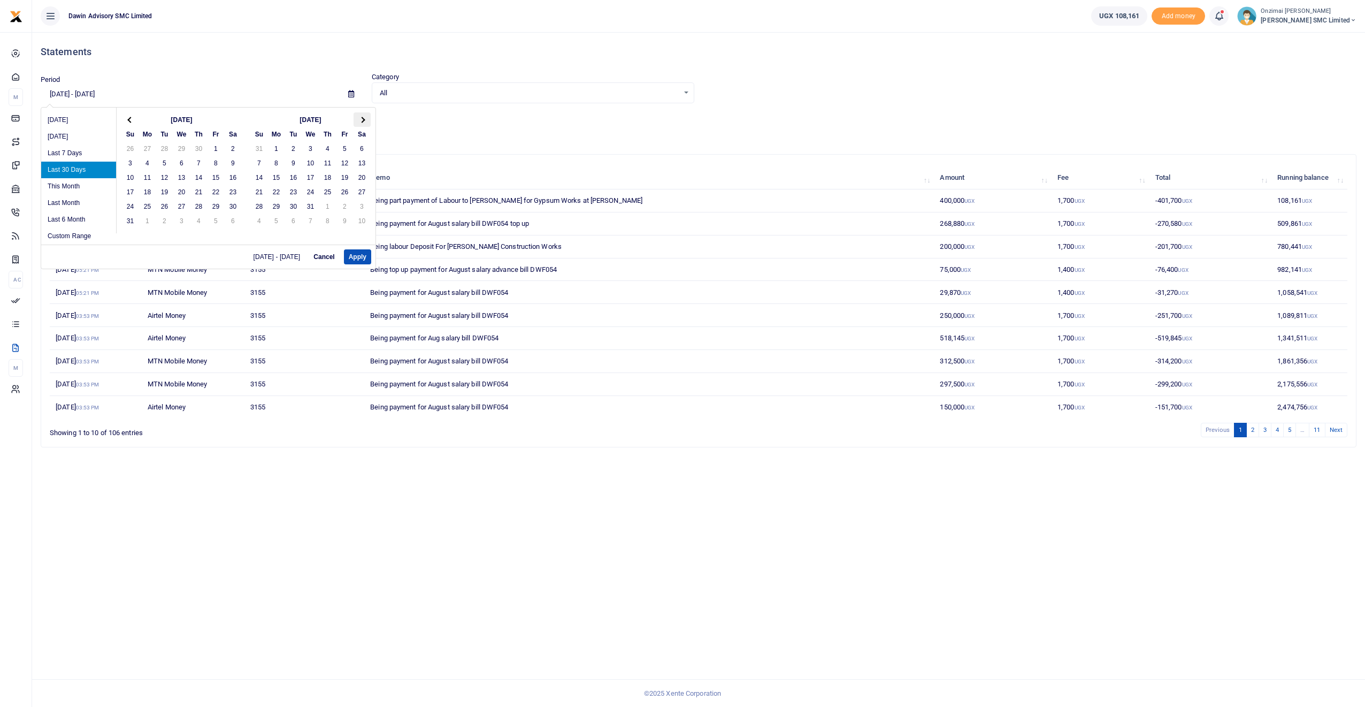
click at [361, 120] on span at bounding box center [362, 120] width 6 height 6
click at [365, 118] on th at bounding box center [362, 119] width 17 height 14
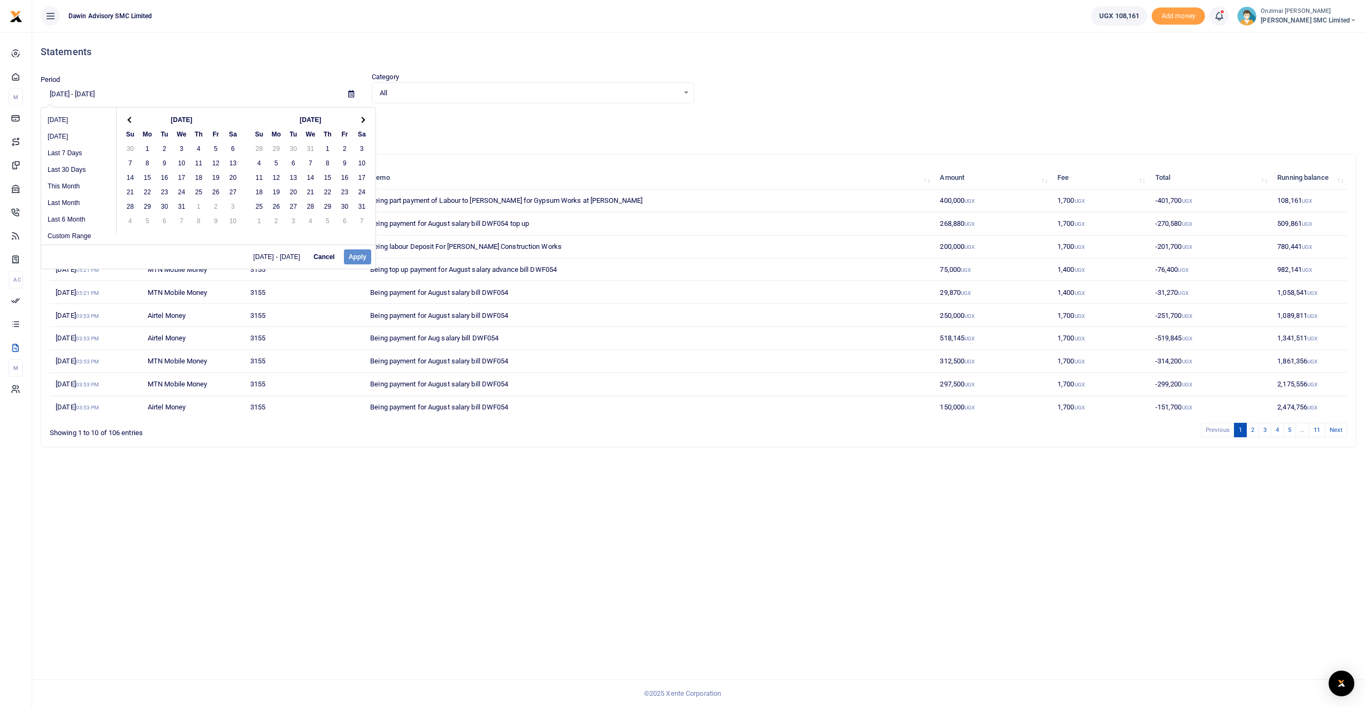
click at [365, 118] on th at bounding box center [362, 119] width 17 height 14
click at [134, 121] on th at bounding box center [130, 119] width 17 height 14
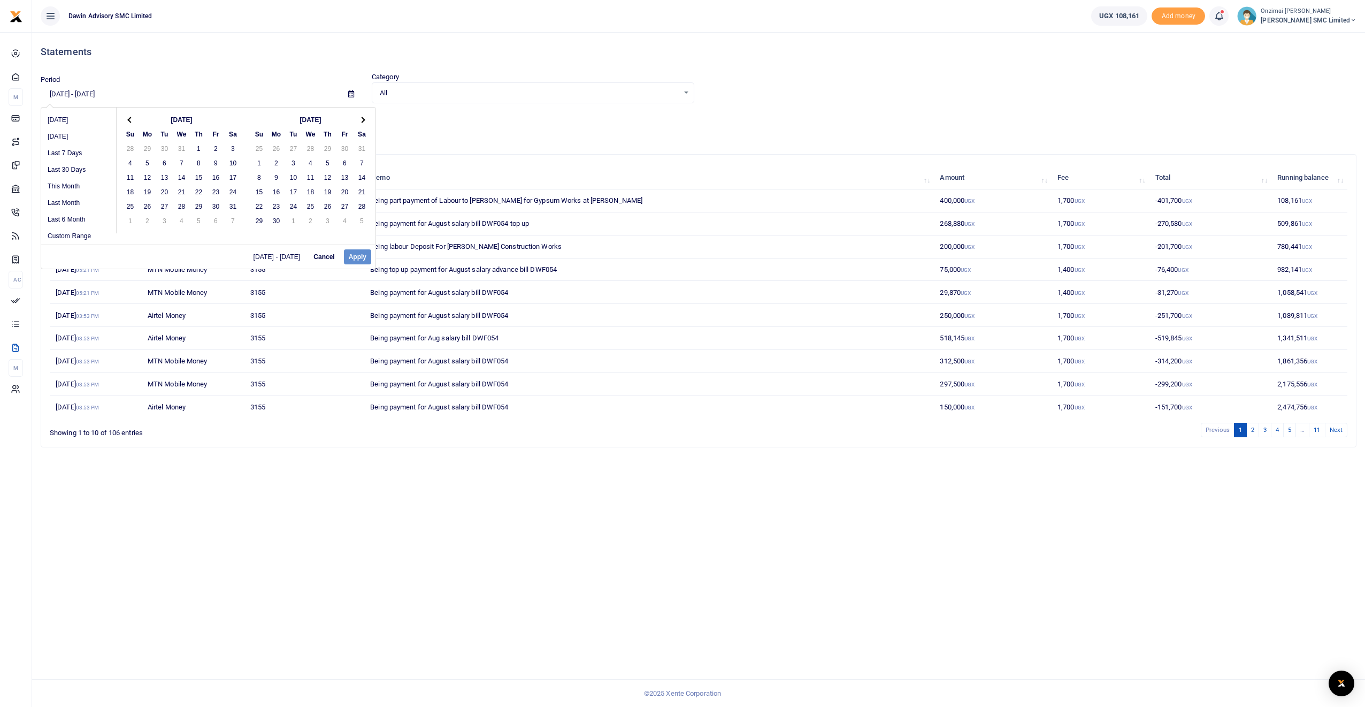
click at [134, 121] on th at bounding box center [130, 119] width 17 height 14
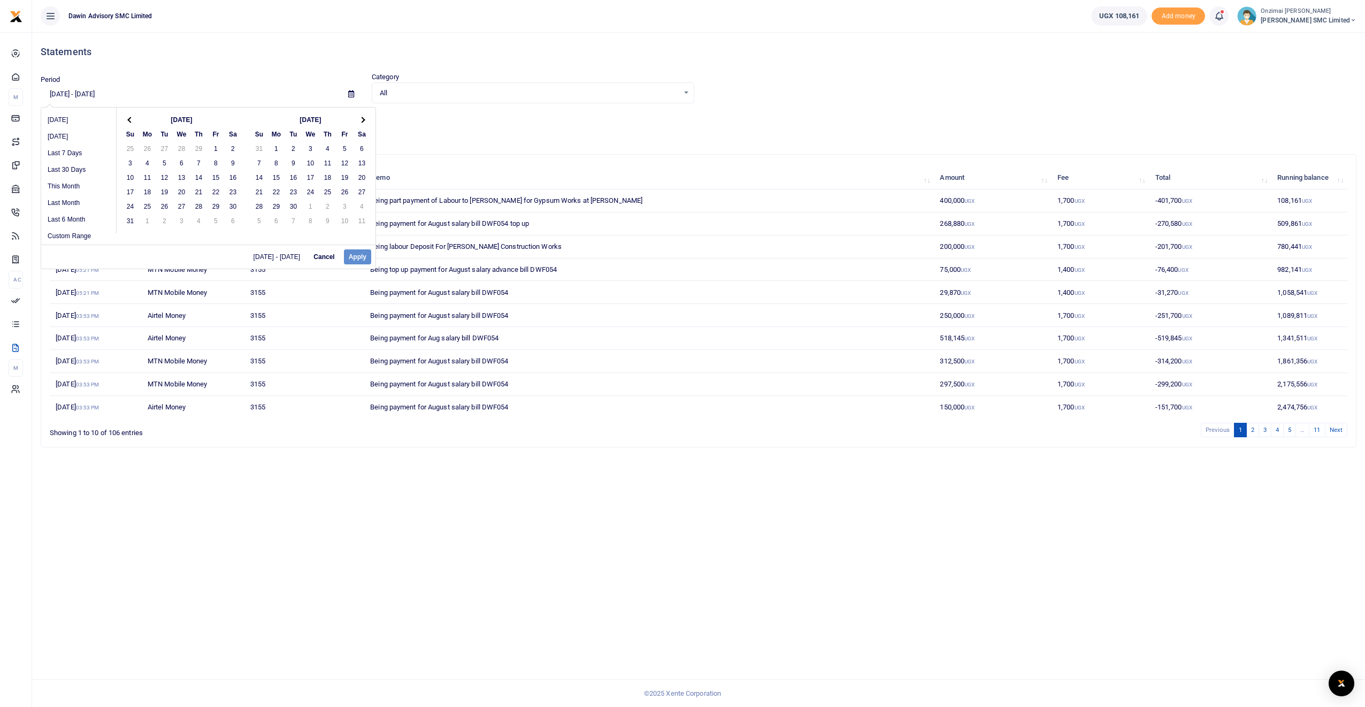
click at [134, 121] on th at bounding box center [130, 119] width 17 height 14
click at [361, 116] on th at bounding box center [362, 119] width 17 height 14
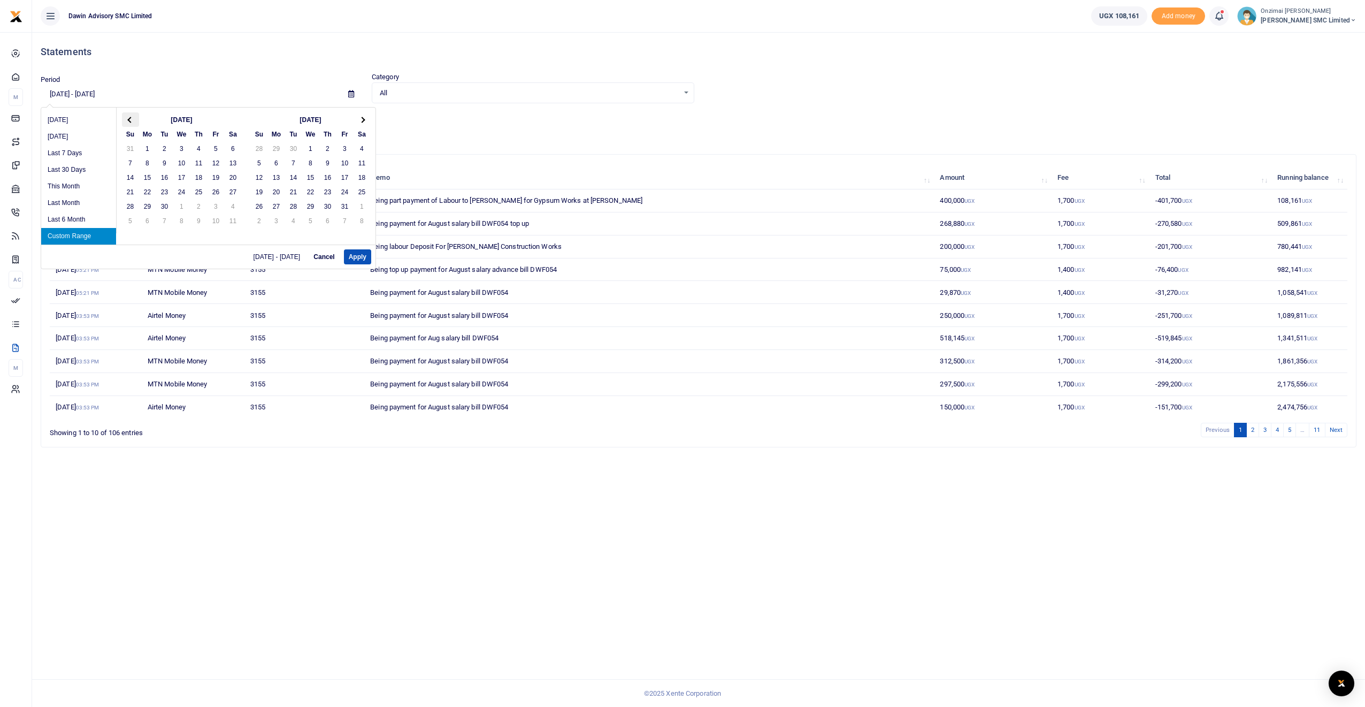
click at [122, 119] on th at bounding box center [130, 119] width 17 height 14
click at [365, 120] on th at bounding box center [362, 119] width 17 height 14
click at [365, 121] on th at bounding box center [362, 119] width 17 height 14
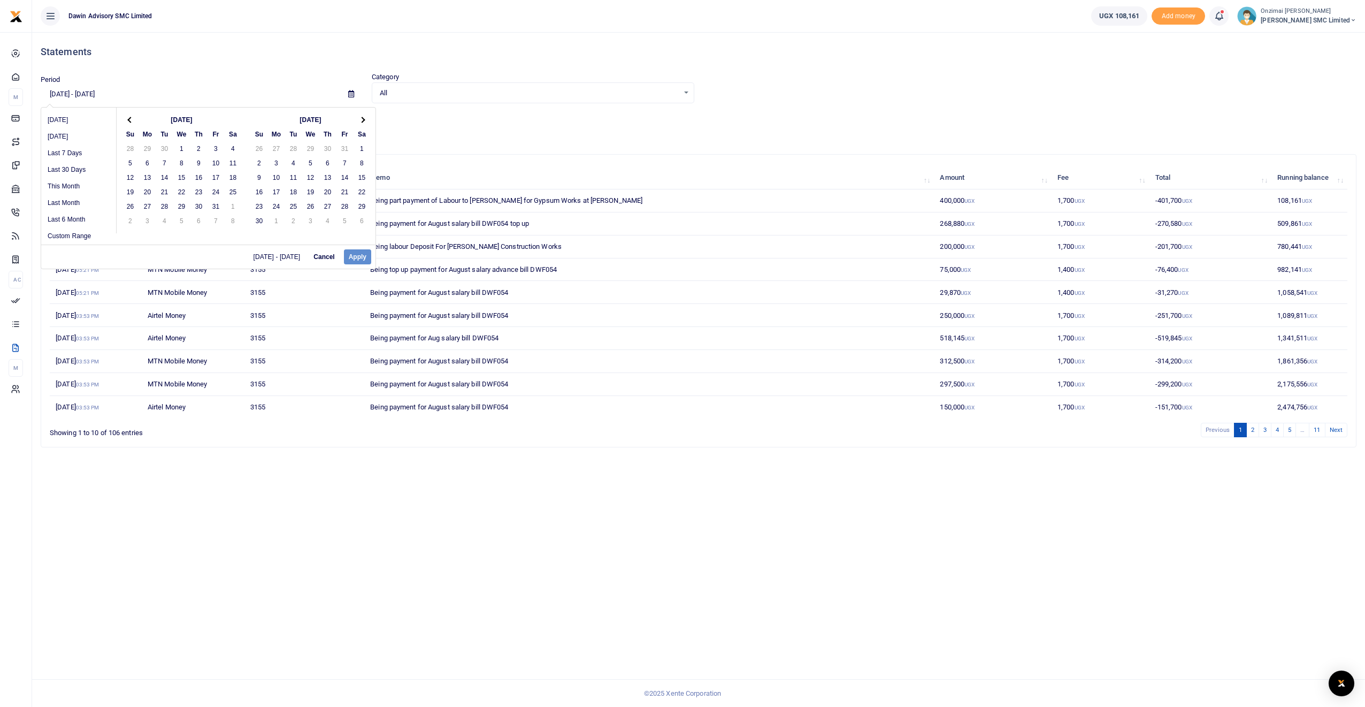
click at [365, 121] on th at bounding box center [362, 119] width 17 height 14
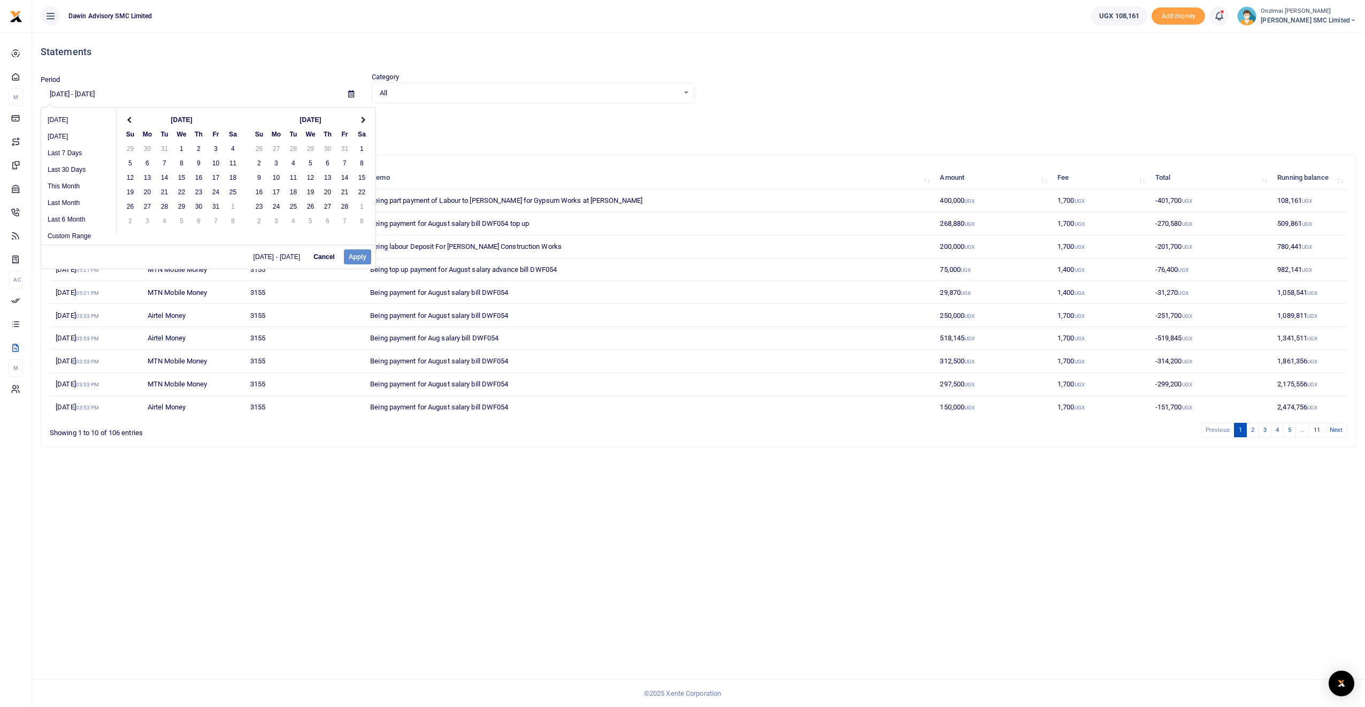
click at [365, 121] on th at bounding box center [362, 119] width 17 height 14
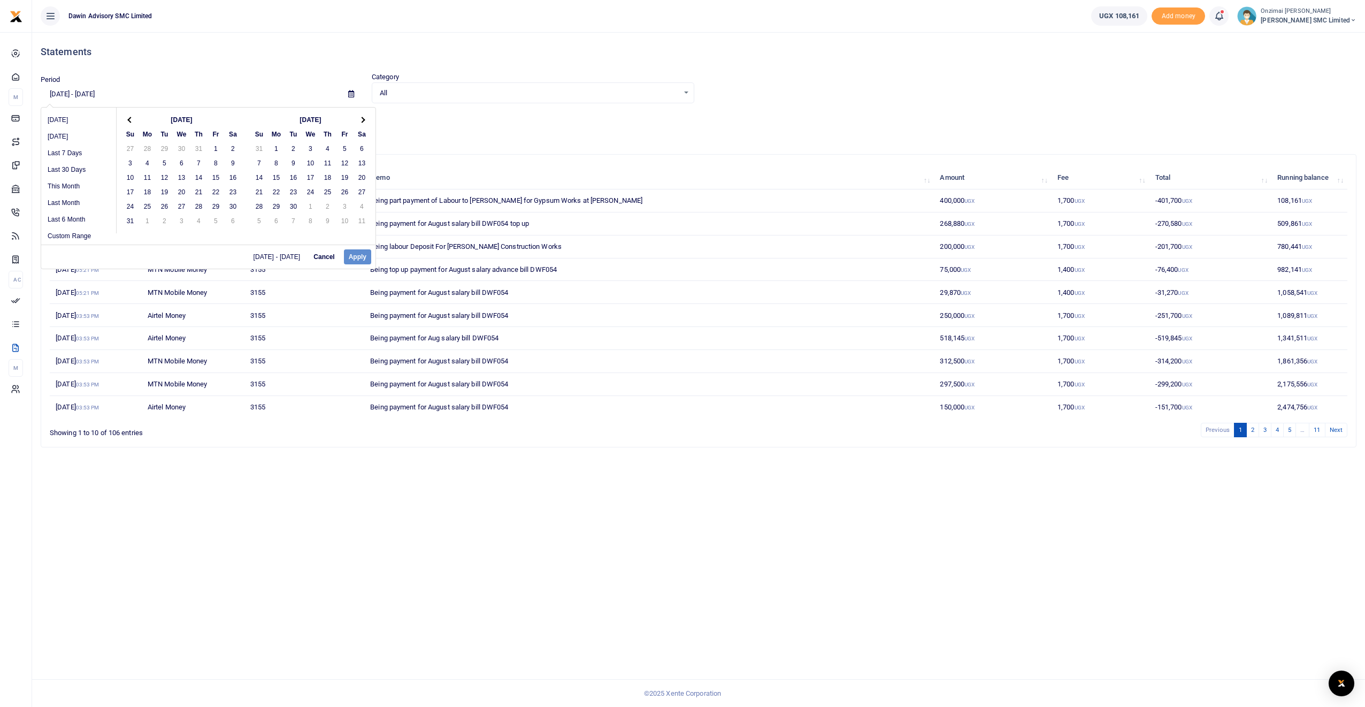
click at [365, 121] on th at bounding box center [362, 119] width 17 height 14
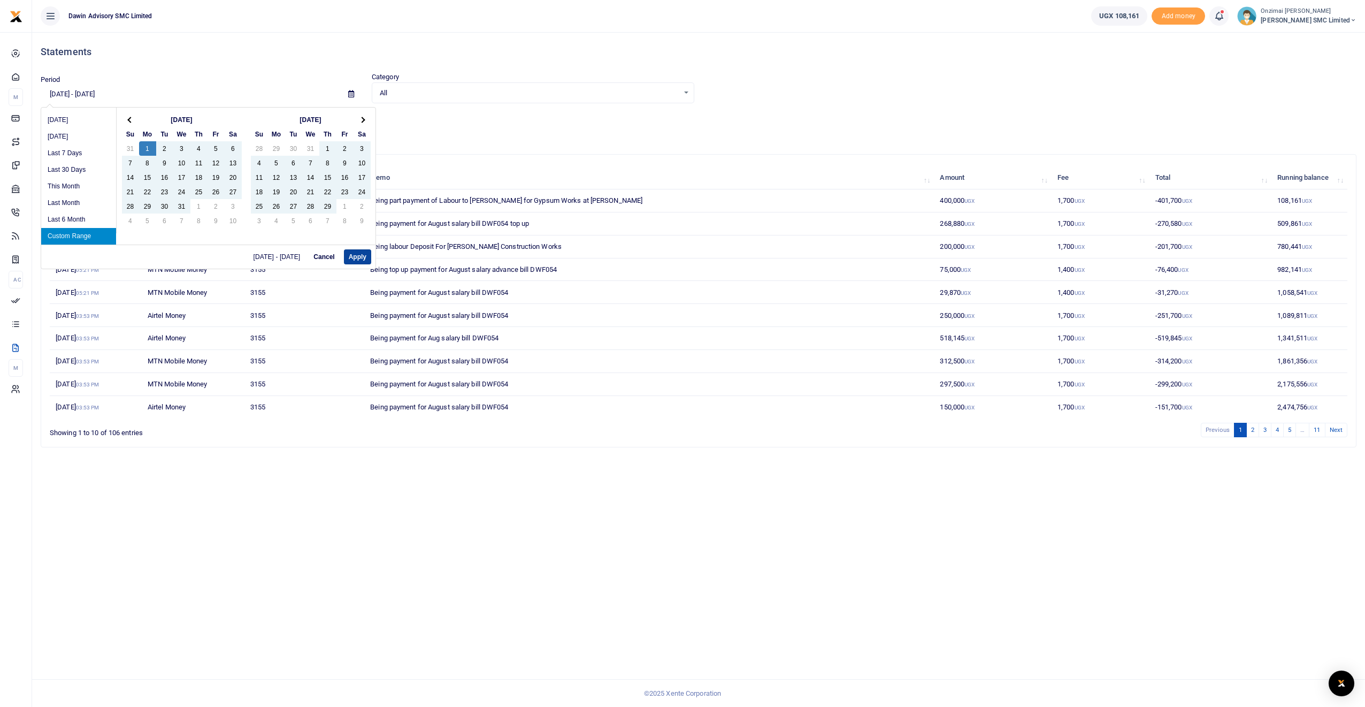
click at [357, 252] on button "Apply" at bounding box center [357, 256] width 27 height 15
type input "01/01/2024 - 09/06/2025"
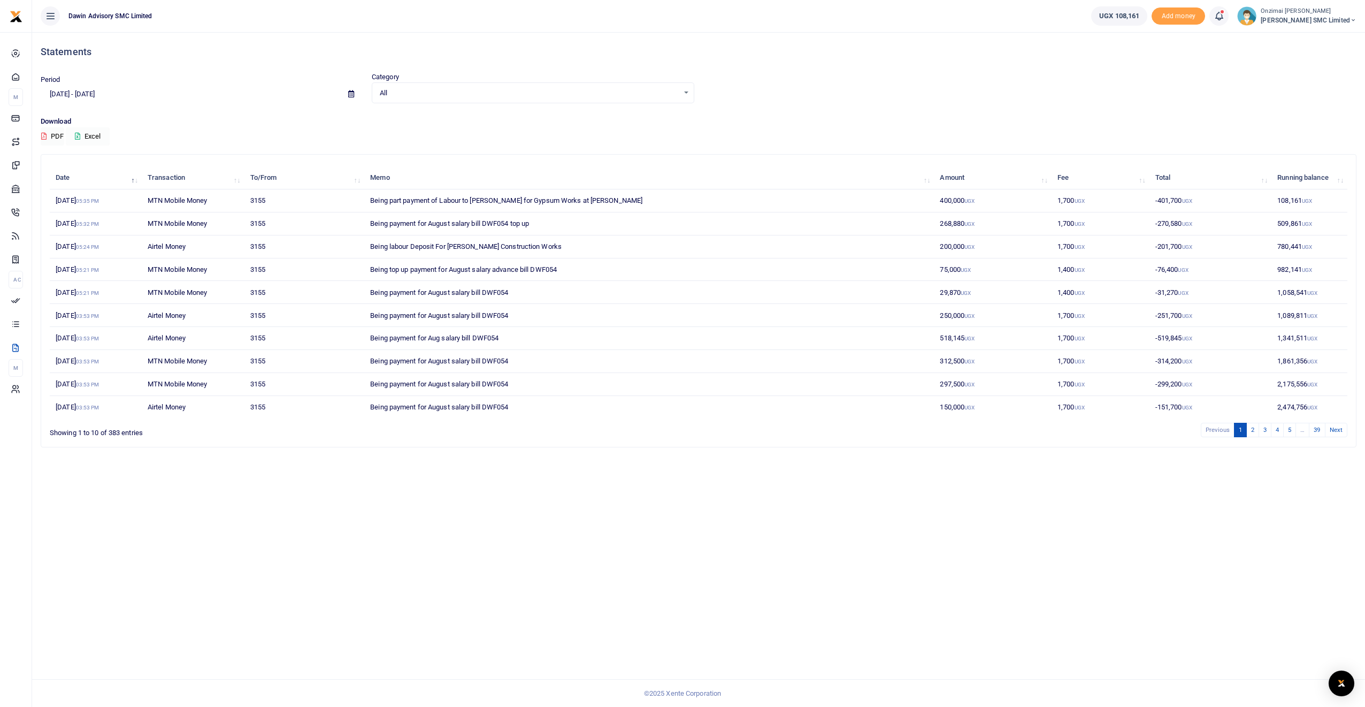
click at [88, 138] on button "Excel" at bounding box center [88, 136] width 44 height 18
